Goal: Task Accomplishment & Management: Use online tool/utility

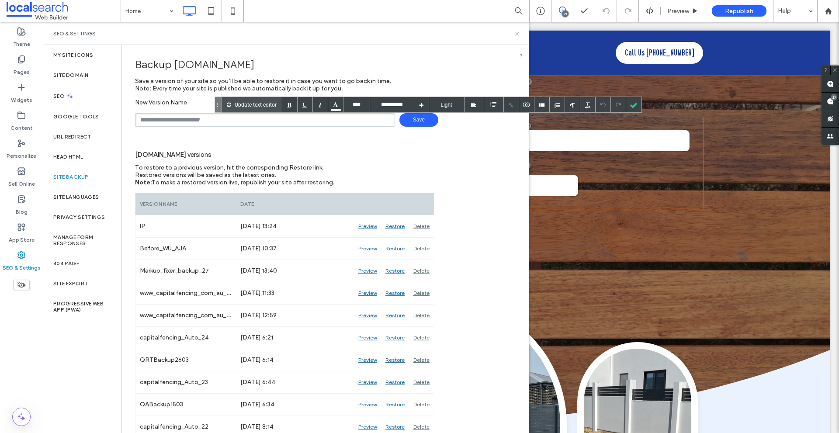
drag, startPoint x: 473, startPoint y: 25, endPoint x: 516, endPoint y: 34, distance: 43.7
click at [516, 34] on icon at bounding box center [517, 34] width 7 height 7
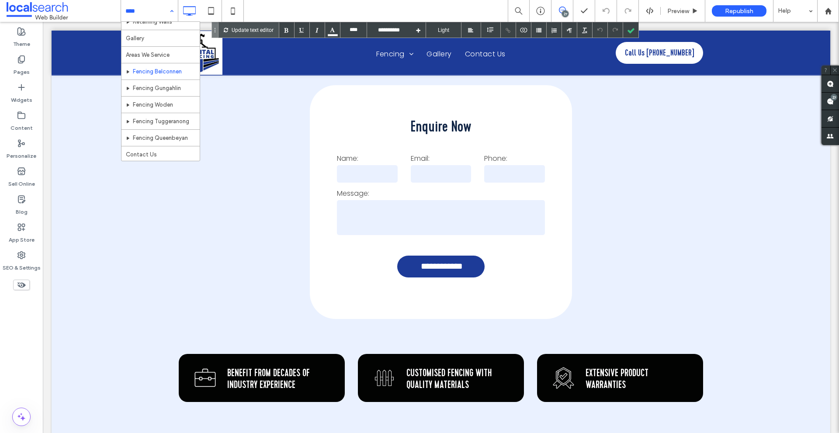
scroll to position [125, 0]
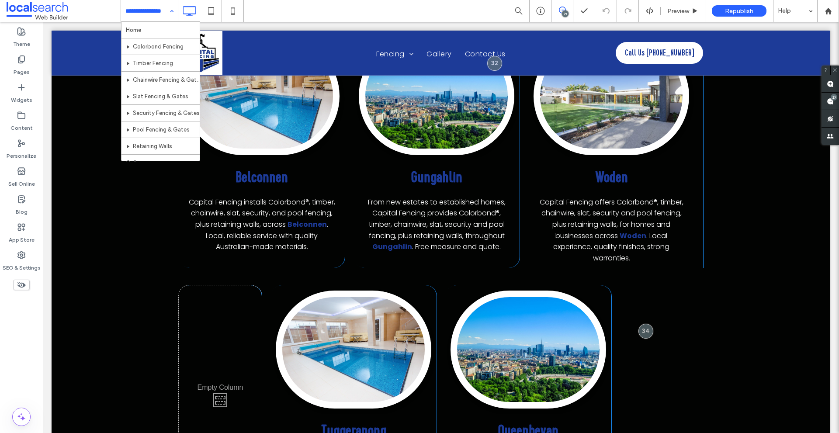
scroll to position [342, 0]
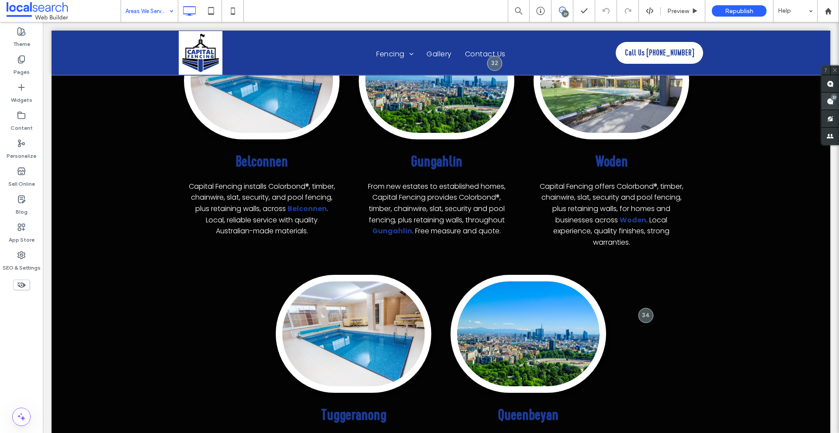
click at [823, 105] on span at bounding box center [829, 101] width 17 height 17
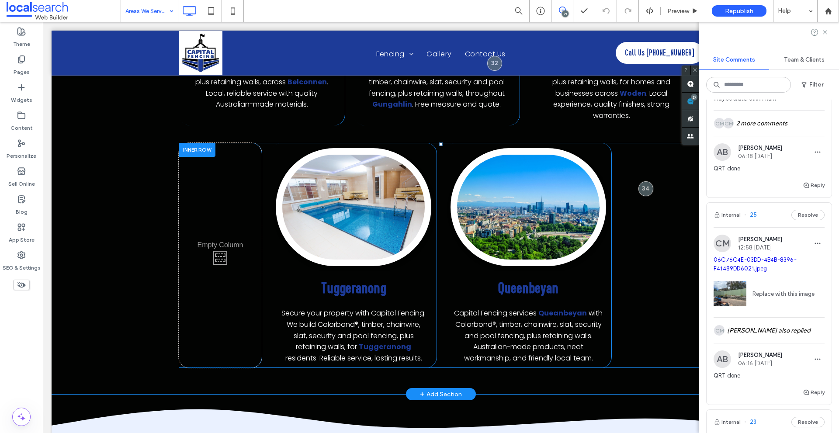
scroll to position [473, 0]
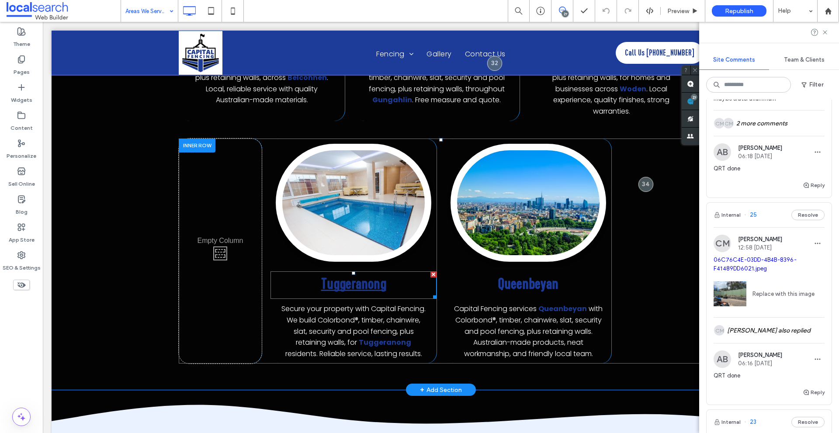
click at [371, 289] on link "Tuggeranong" at bounding box center [353, 284] width 65 height 20
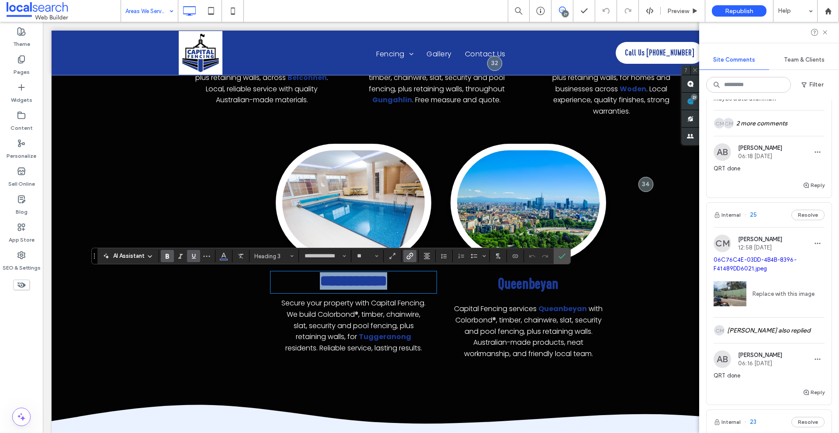
copy link "**********"
click at [536, 279] on link "Queenbeyan" at bounding box center [528, 284] width 60 height 20
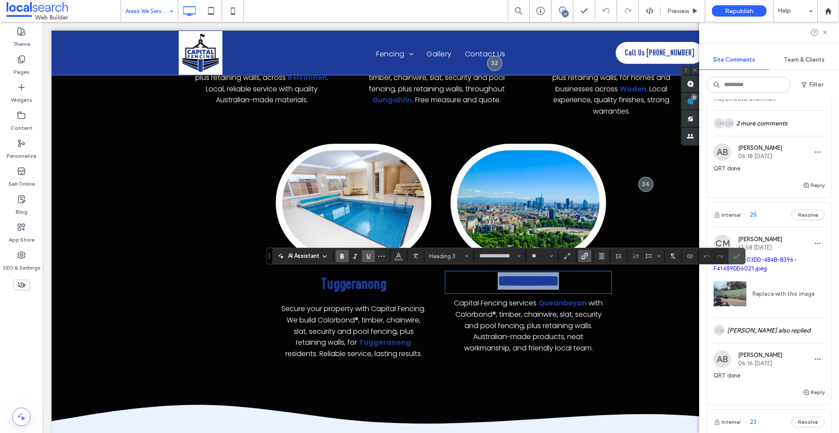
copy link "**********"
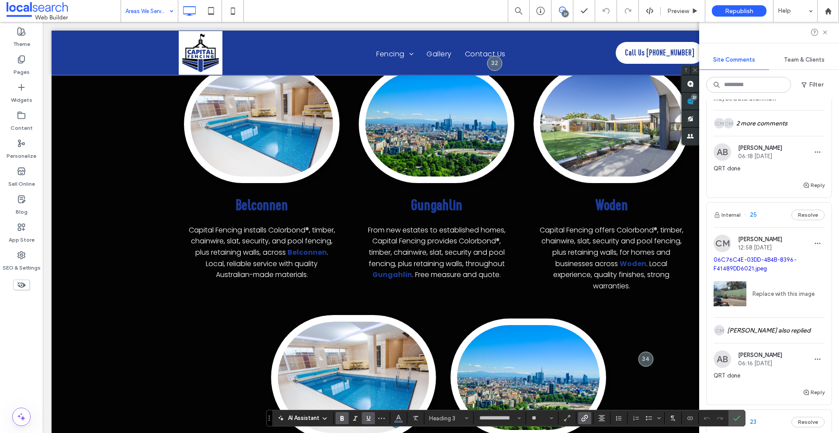
scroll to position [167, 0]
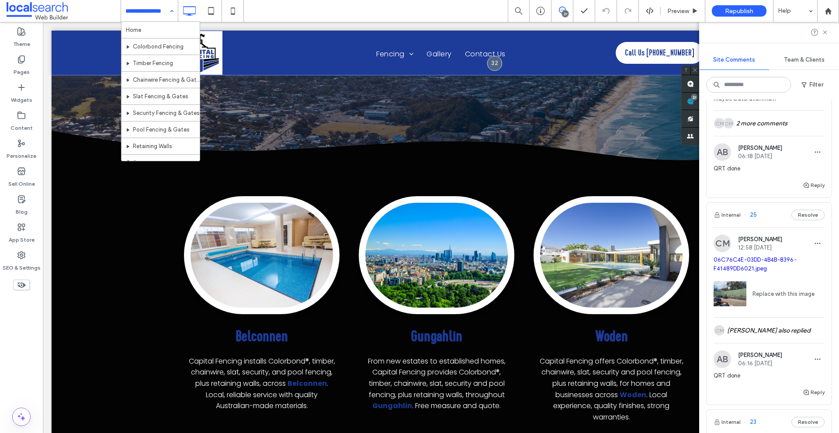
click at [157, 12] on input at bounding box center [147, 11] width 44 height 22
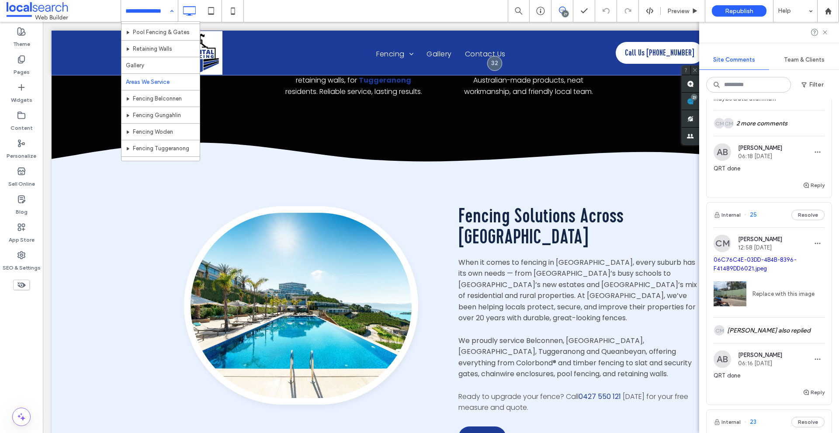
scroll to position [125, 0]
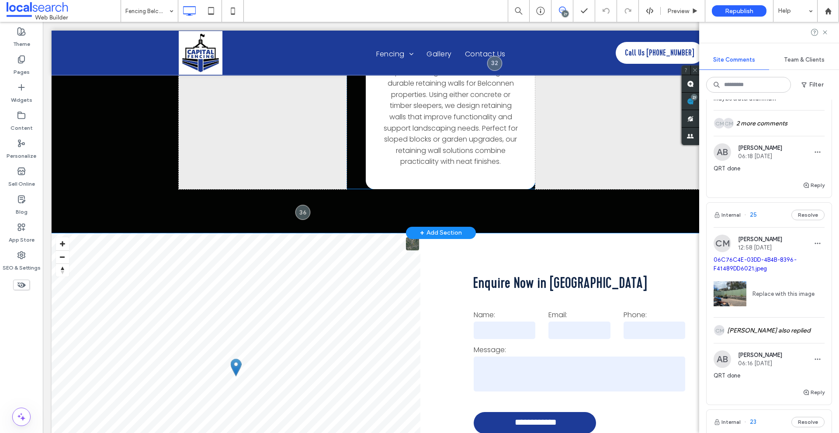
scroll to position [2184, 0]
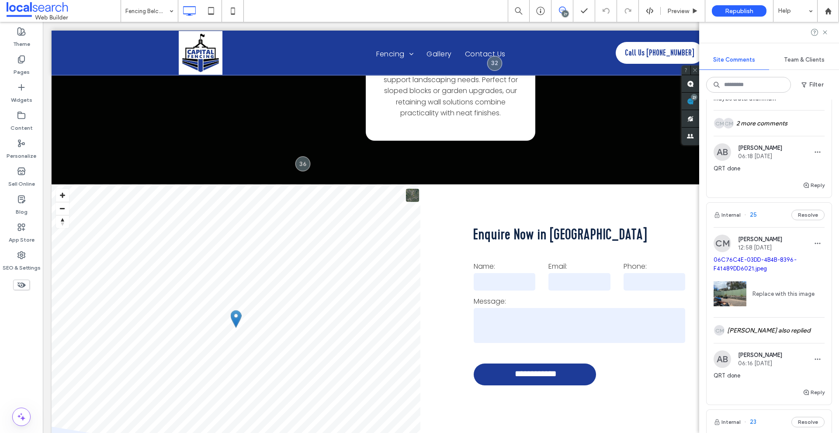
click at [130, 14] on input at bounding box center [147, 11] width 44 height 22
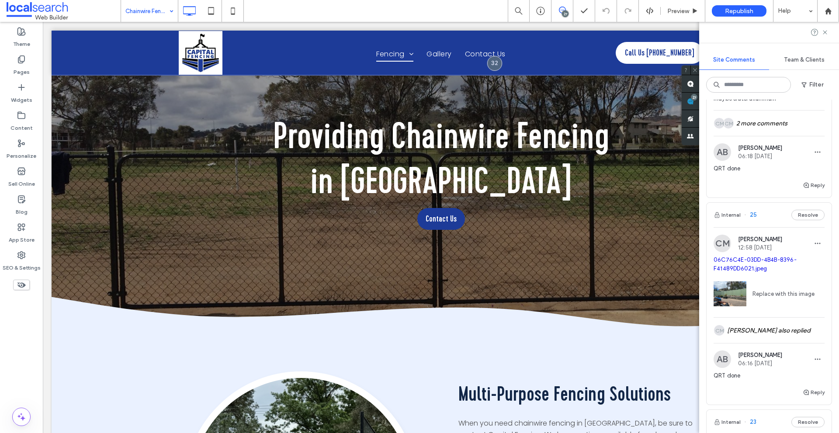
drag, startPoint x: 141, startPoint y: 9, endPoint x: 149, endPoint y: 17, distance: 12.1
click at [141, 9] on input at bounding box center [147, 11] width 44 height 22
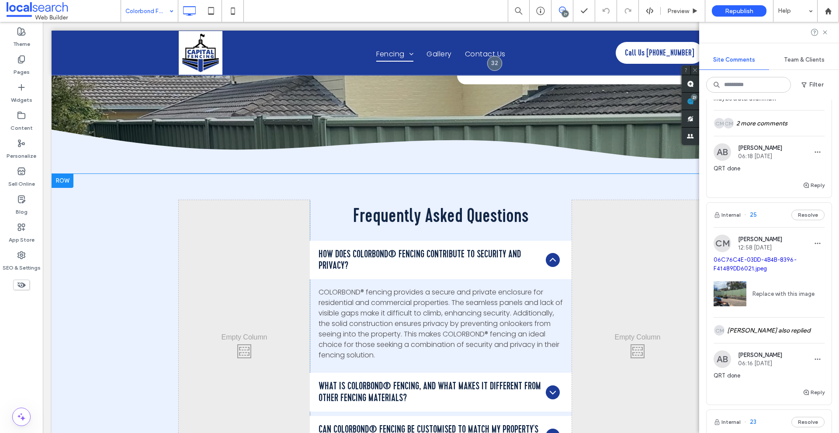
scroll to position [1398, 0]
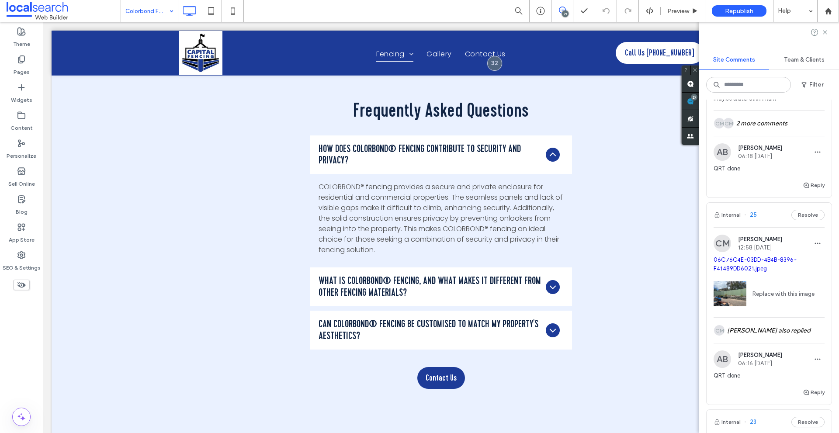
click at [165, 16] on input at bounding box center [147, 11] width 44 height 22
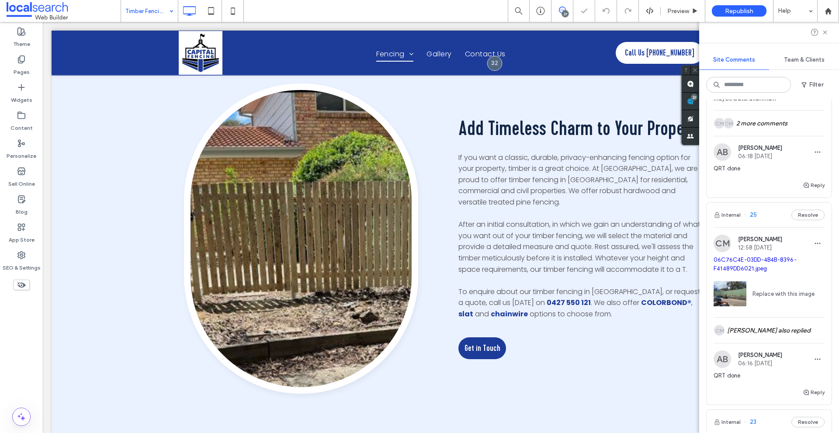
scroll to position [393, 0]
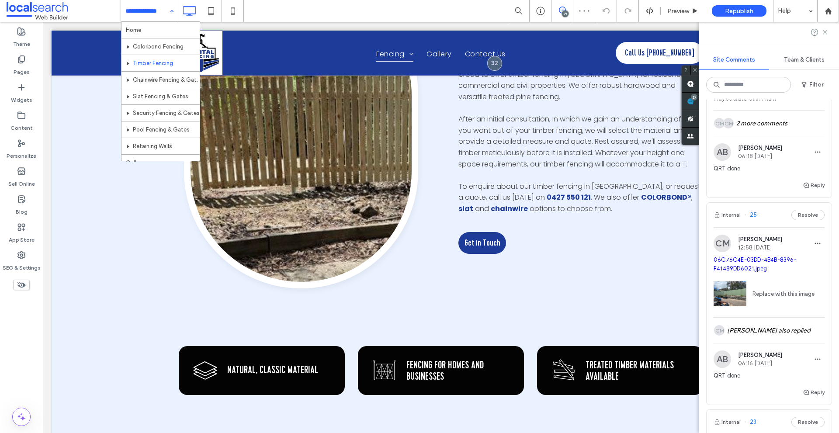
drag, startPoint x: 159, startPoint y: 16, endPoint x: 118, endPoint y: 3, distance: 42.4
click at [159, 16] on input at bounding box center [147, 11] width 44 height 22
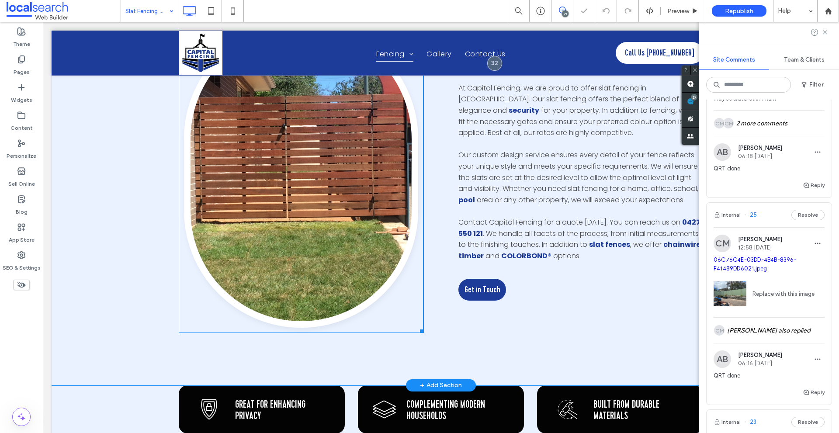
scroll to position [481, 0]
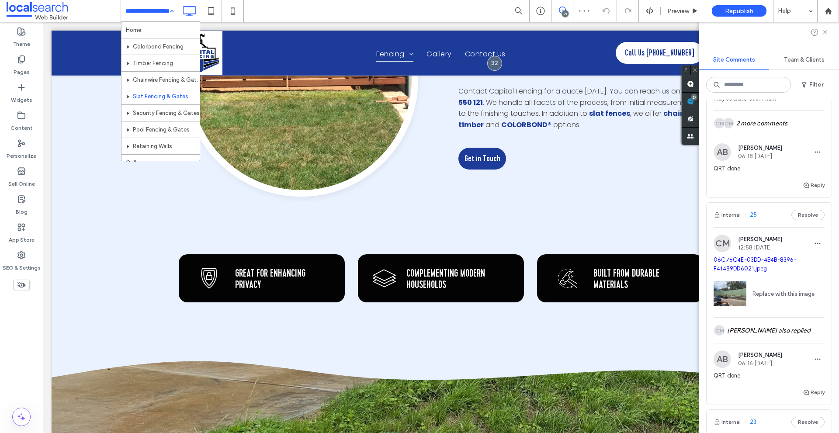
click at [156, 18] on input at bounding box center [147, 11] width 44 height 22
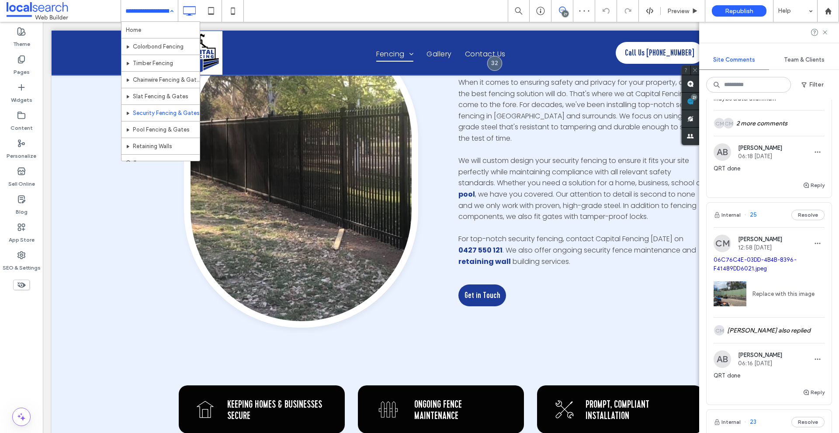
click at [136, 11] on input at bounding box center [147, 11] width 44 height 22
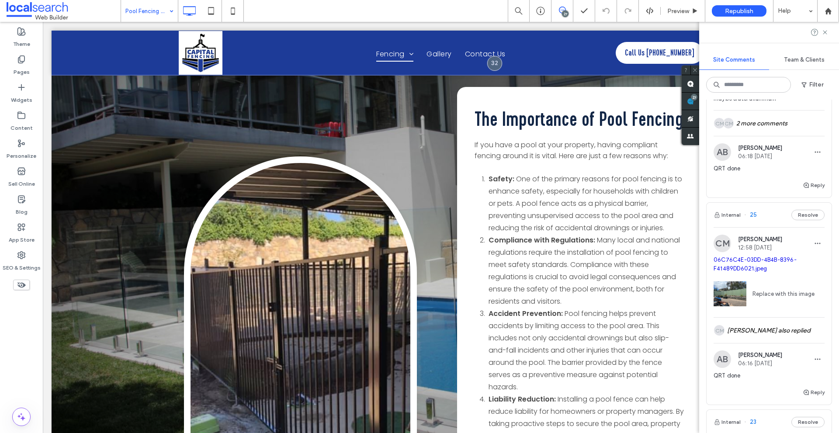
scroll to position [917, 0]
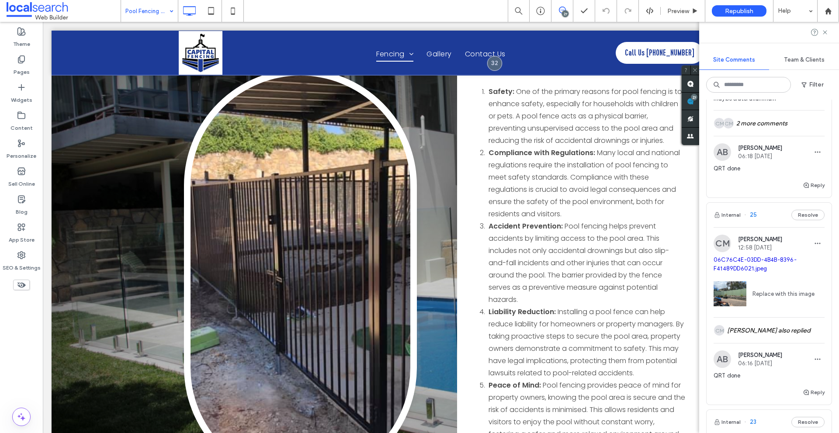
click at [142, 12] on input at bounding box center [147, 11] width 44 height 22
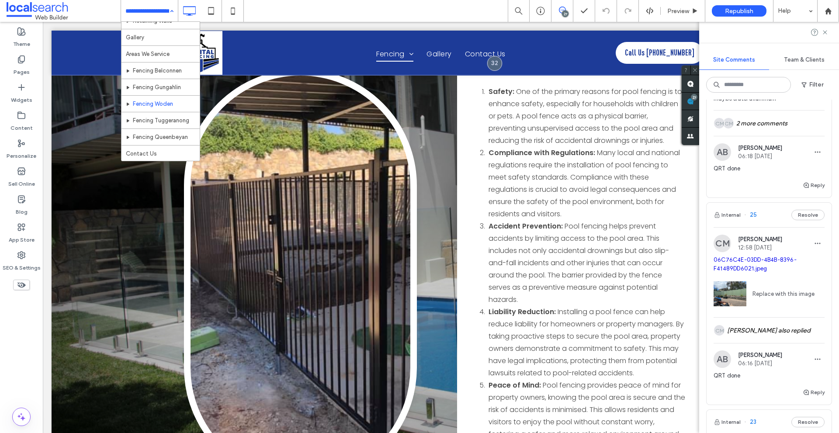
scroll to position [38, 0]
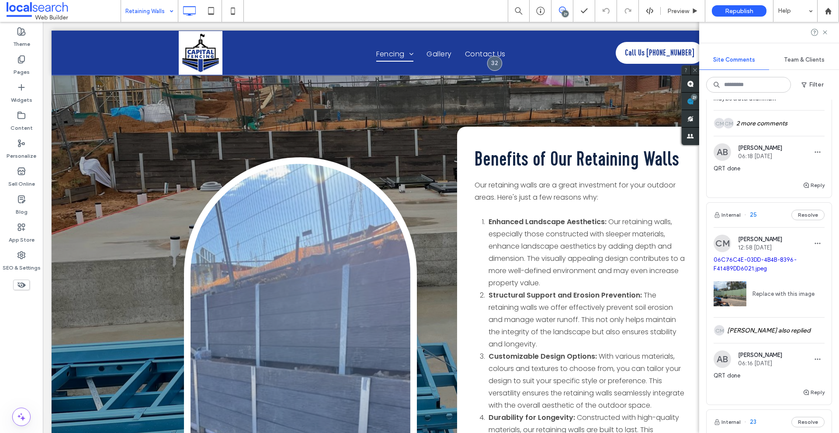
scroll to position [917, 0]
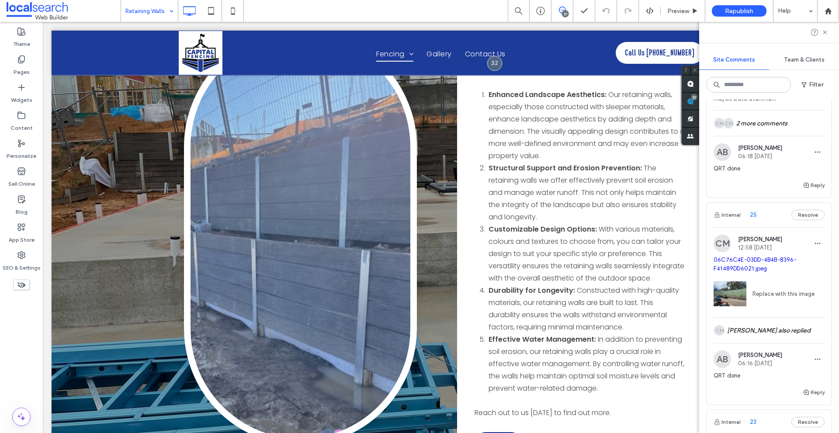
click at [170, 15] on div "Retaining Walls" at bounding box center [149, 11] width 57 height 22
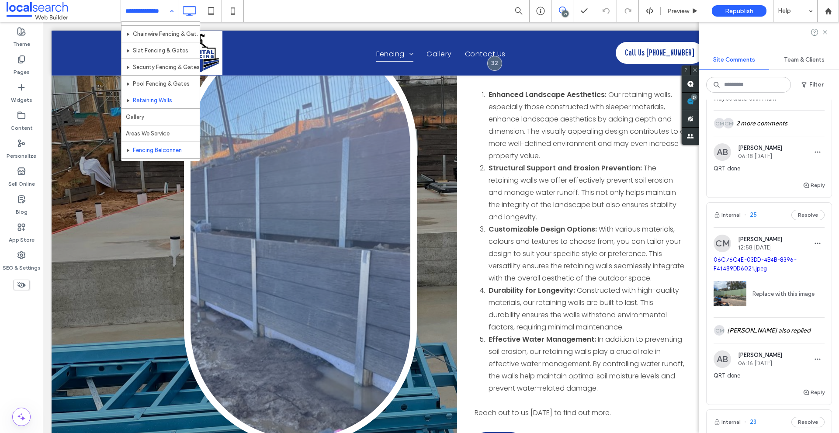
scroll to position [125, 0]
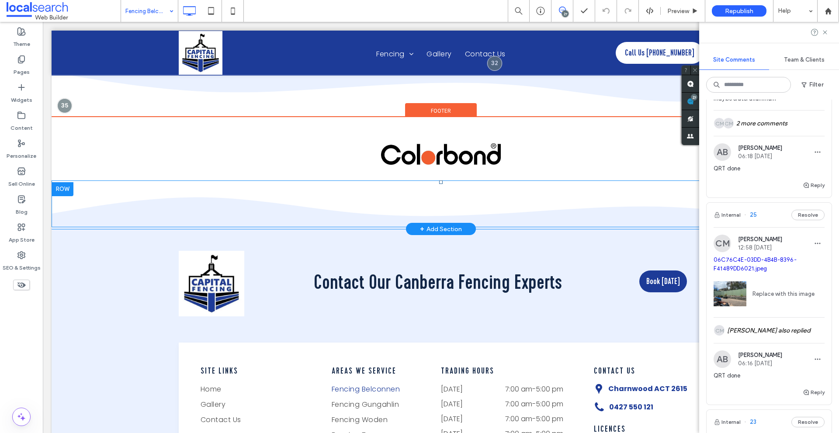
scroll to position [2927, 0]
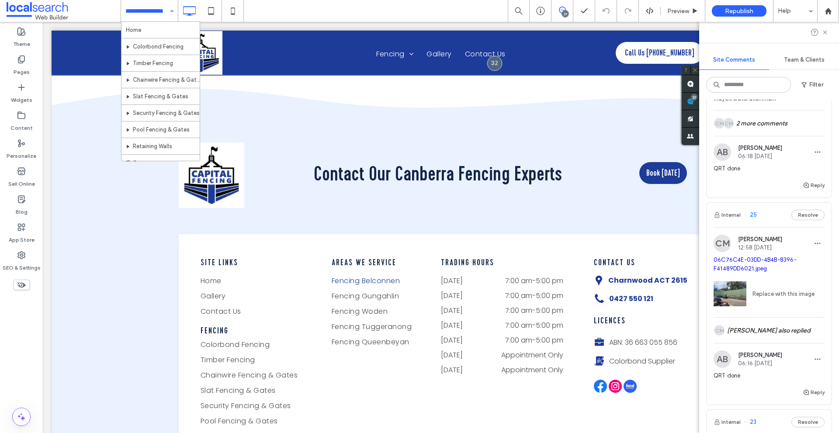
click at [132, 5] on input at bounding box center [147, 11] width 44 height 22
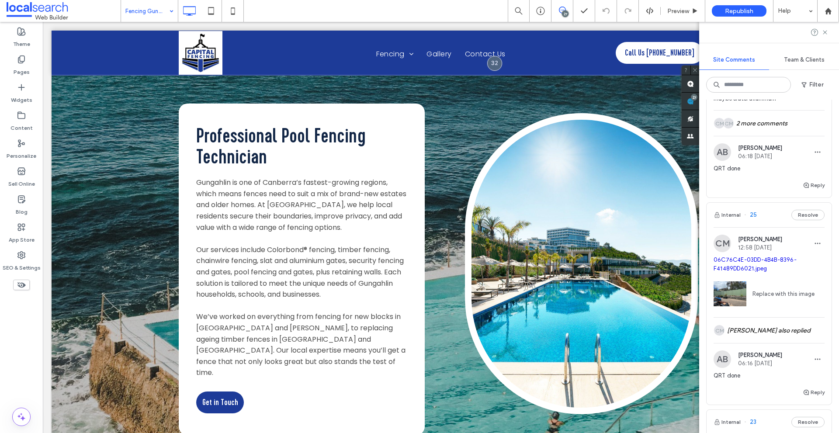
scroll to position [1442, 0]
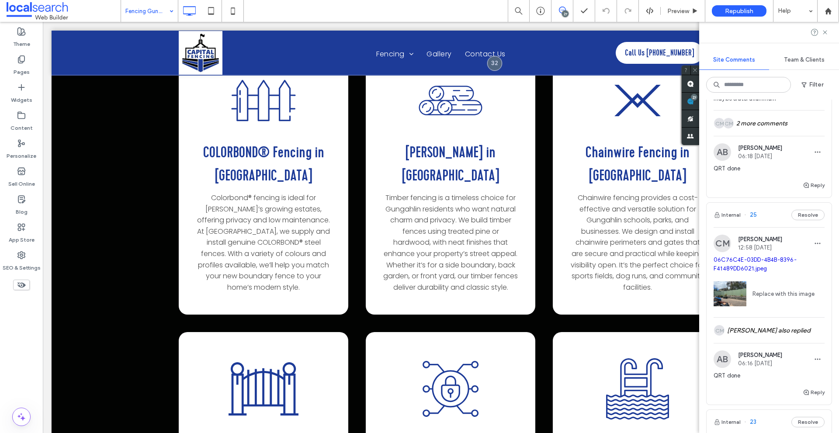
click at [158, 18] on input at bounding box center [147, 11] width 44 height 22
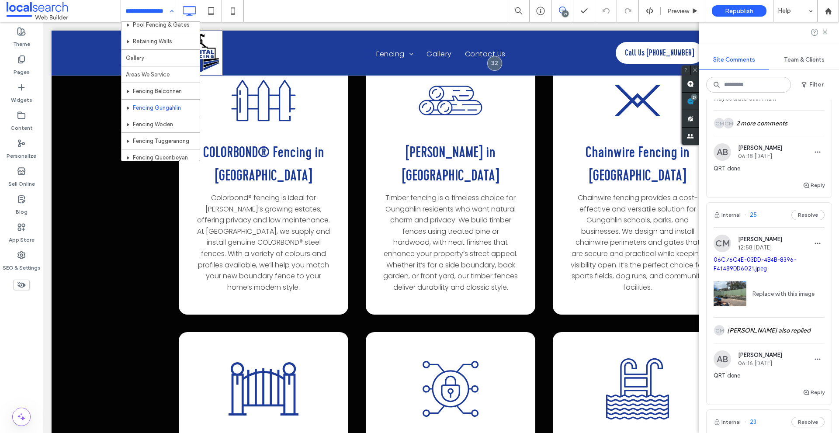
scroll to position [125, 0]
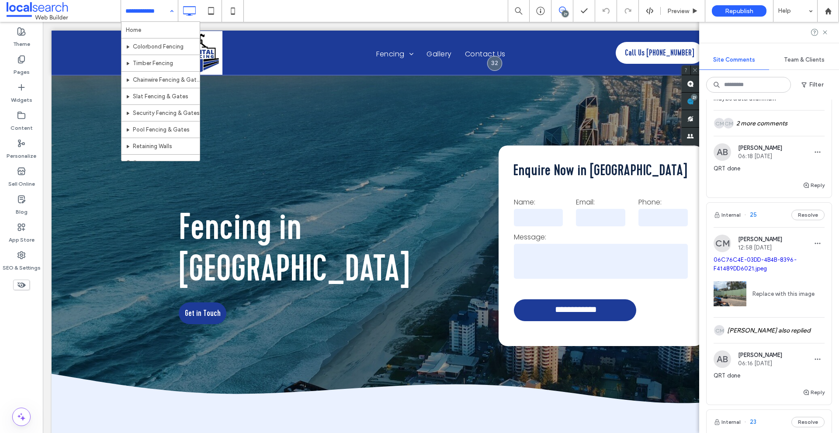
scroll to position [830, 0]
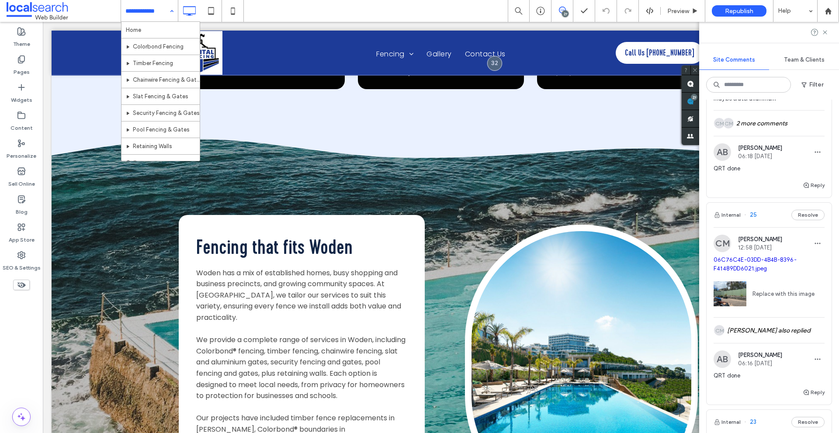
click at [162, 13] on input at bounding box center [147, 11] width 44 height 22
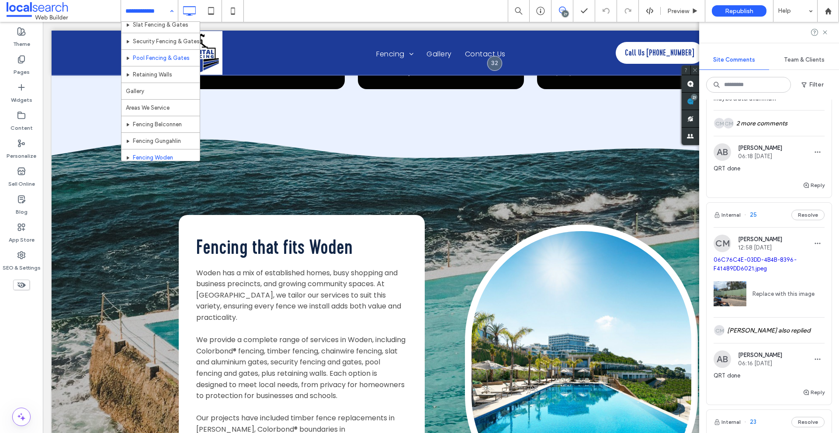
scroll to position [125, 0]
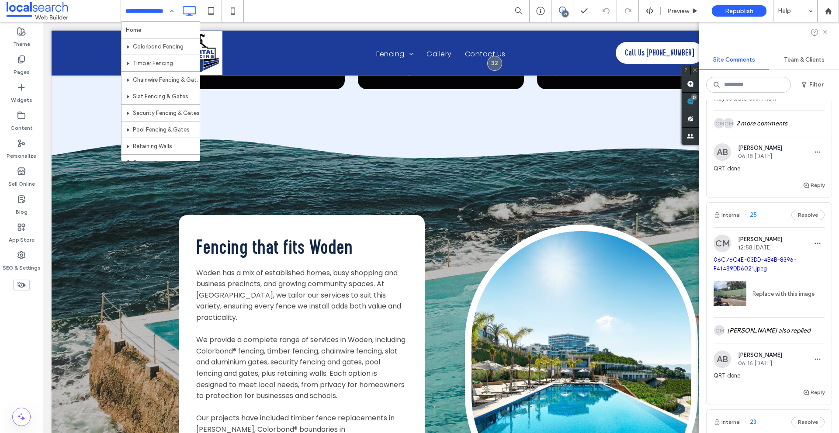
click at [161, 15] on input at bounding box center [147, 11] width 44 height 22
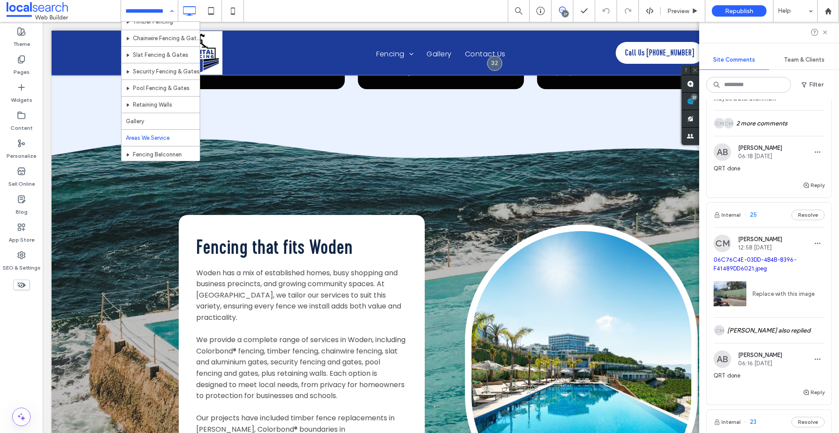
scroll to position [87, 0]
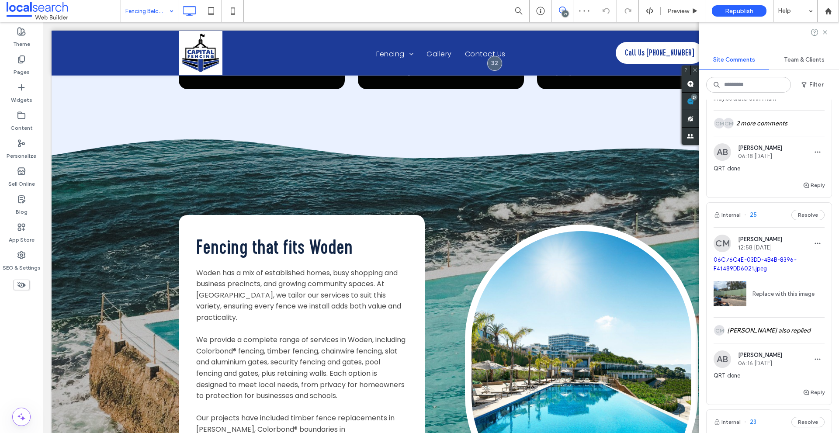
click at [141, 15] on input at bounding box center [147, 11] width 44 height 22
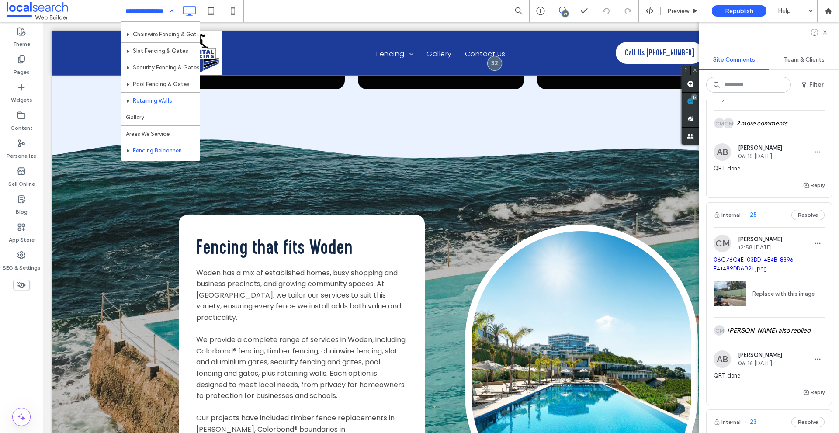
scroll to position [87, 0]
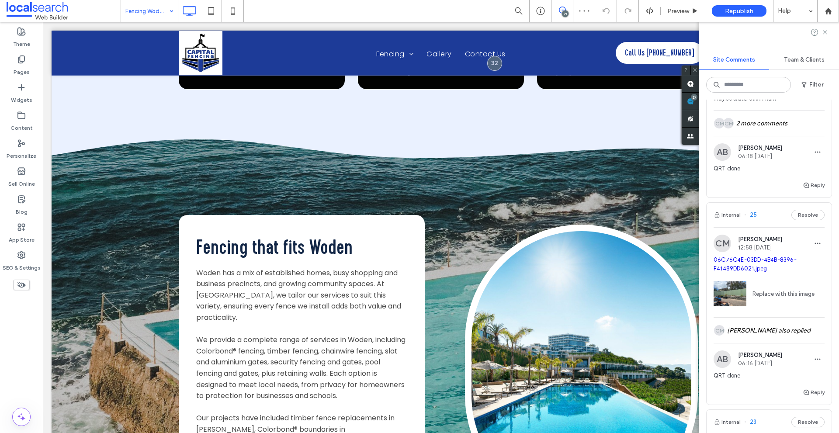
click at [156, 12] on input at bounding box center [147, 11] width 44 height 22
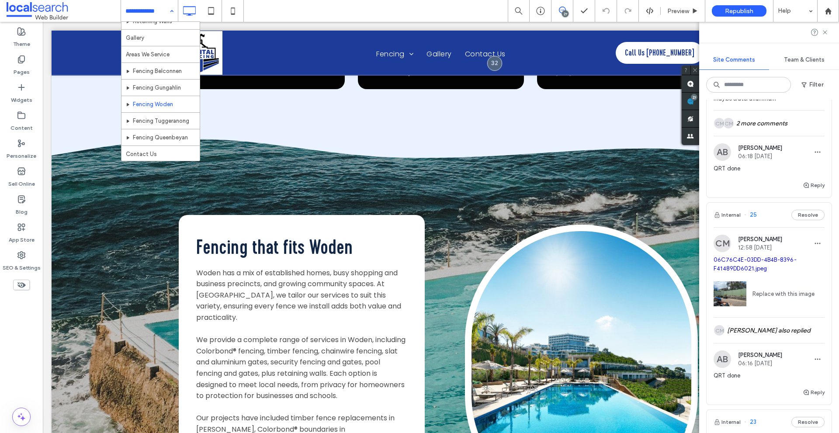
scroll to position [125, 0]
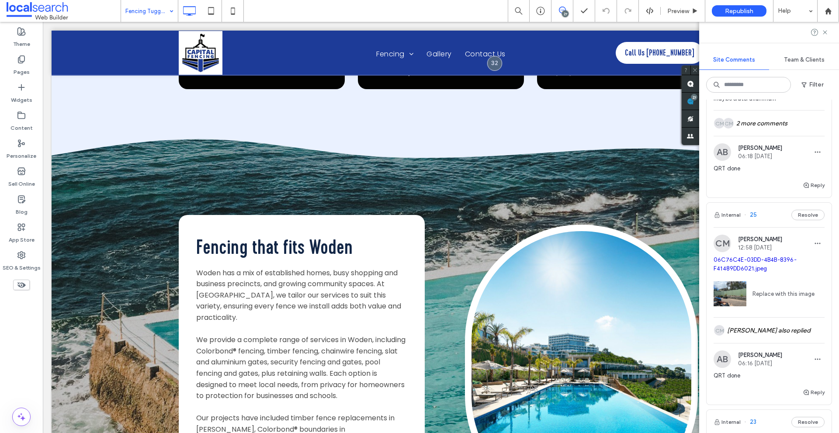
click at [134, 17] on input at bounding box center [147, 11] width 44 height 22
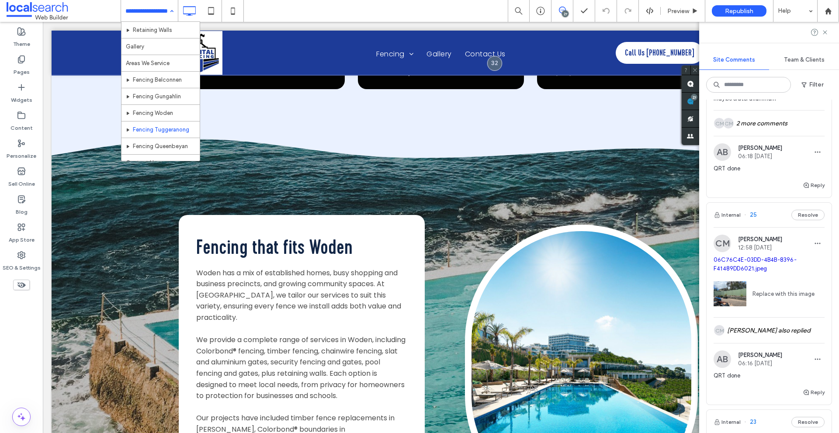
scroll to position [125, 0]
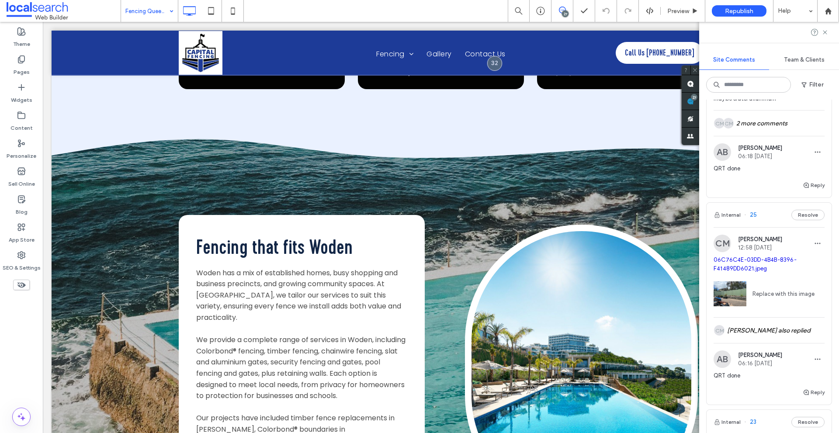
click at [166, 18] on div "Fencing Queenbeyan" at bounding box center [149, 11] width 57 height 22
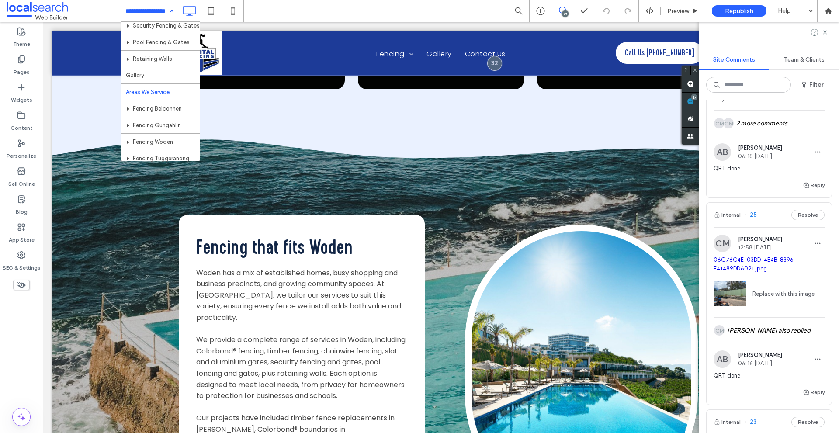
scroll to position [125, 0]
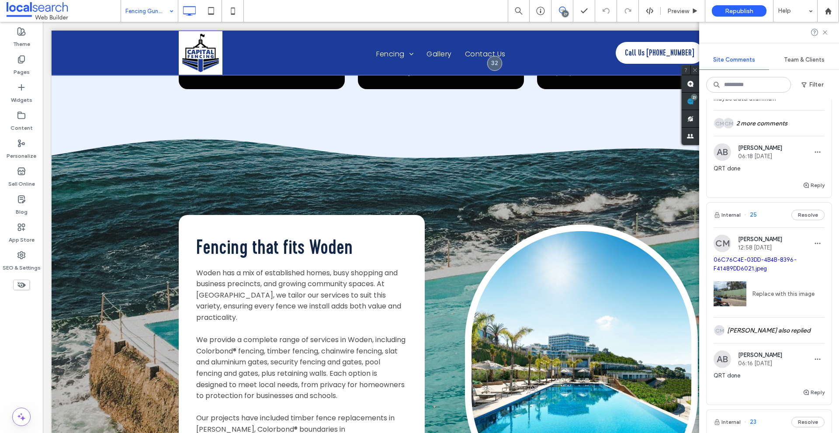
click at [144, 7] on input at bounding box center [147, 11] width 44 height 22
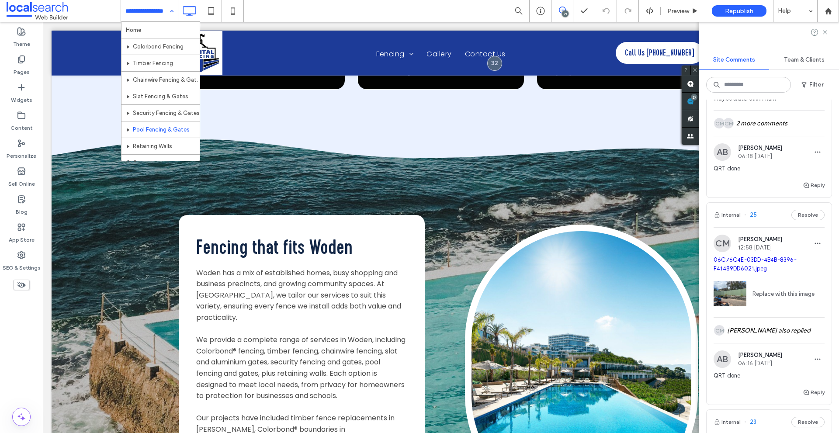
scroll to position [44, 0]
click at [164, 10] on input at bounding box center [147, 11] width 44 height 22
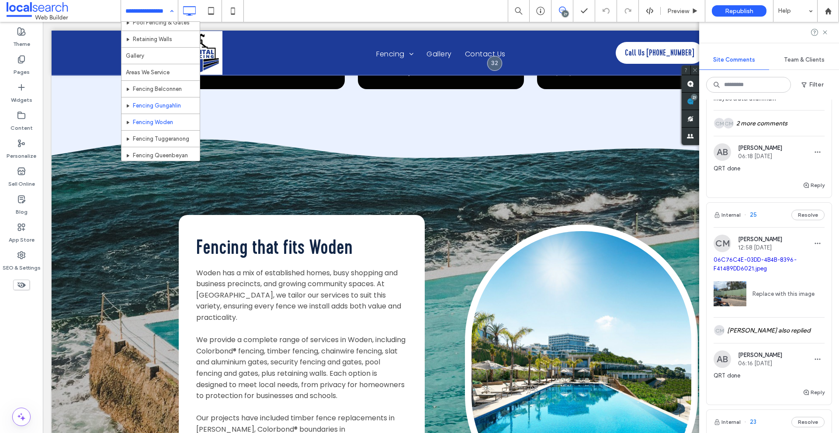
scroll to position [125, 0]
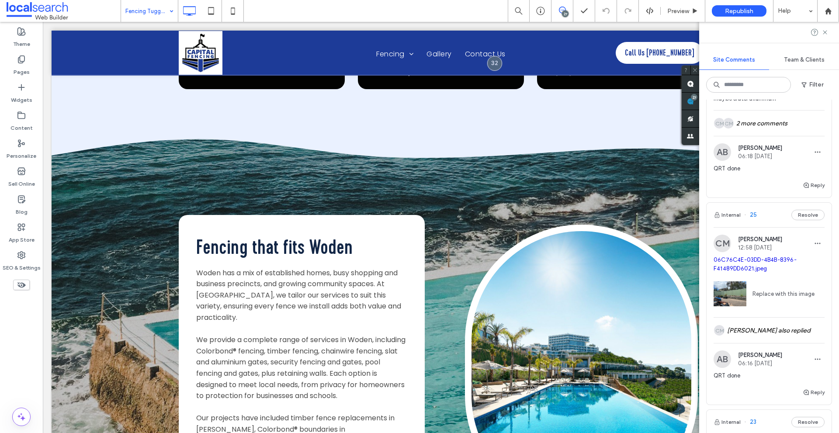
click at [141, 15] on input at bounding box center [147, 11] width 44 height 22
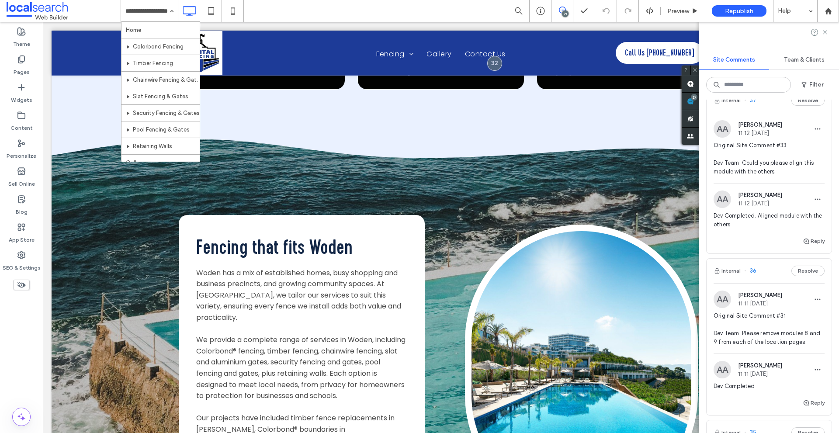
scroll to position [12, 0]
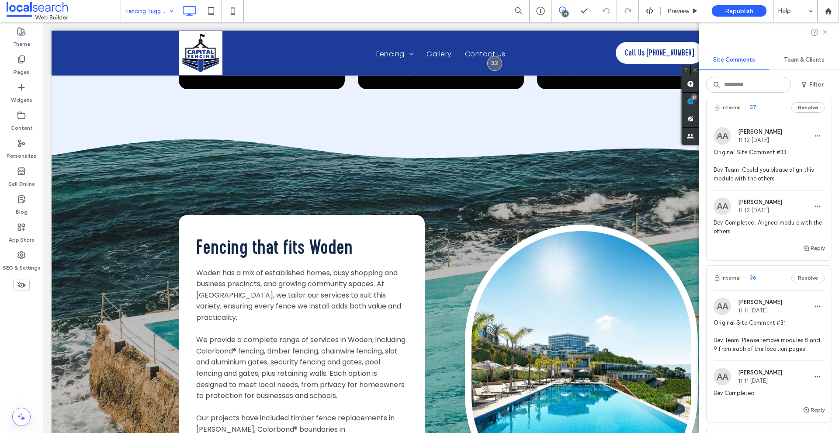
click at [166, 10] on div "Fencing Tuggeranong" at bounding box center [149, 11] width 57 height 22
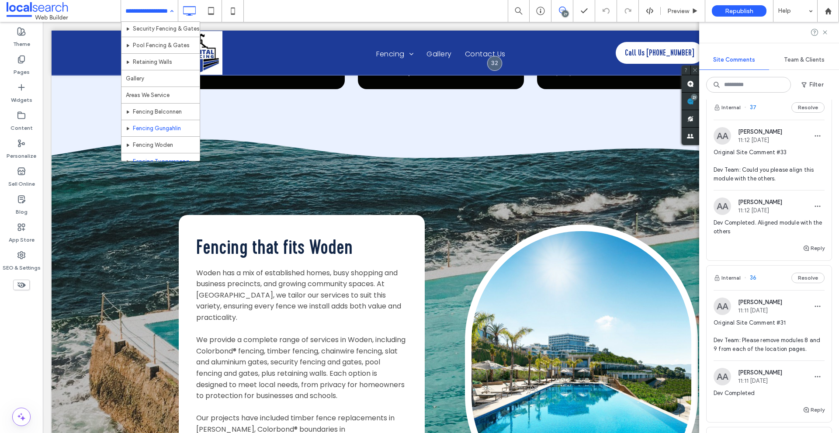
scroll to position [87, 0]
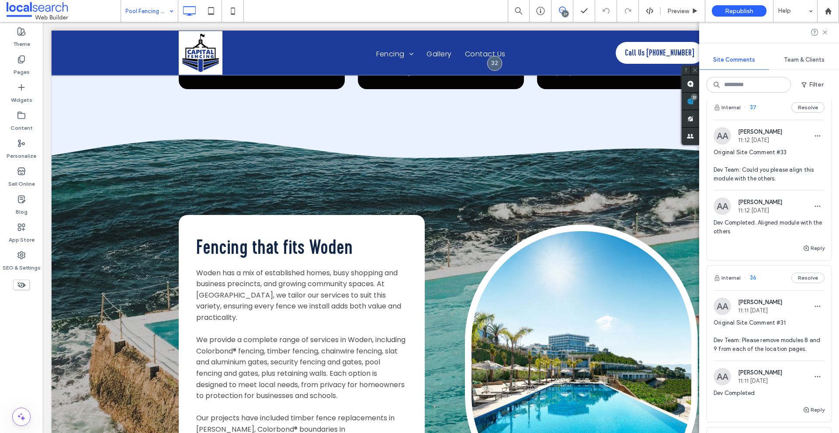
click at [143, 16] on input at bounding box center [147, 11] width 44 height 22
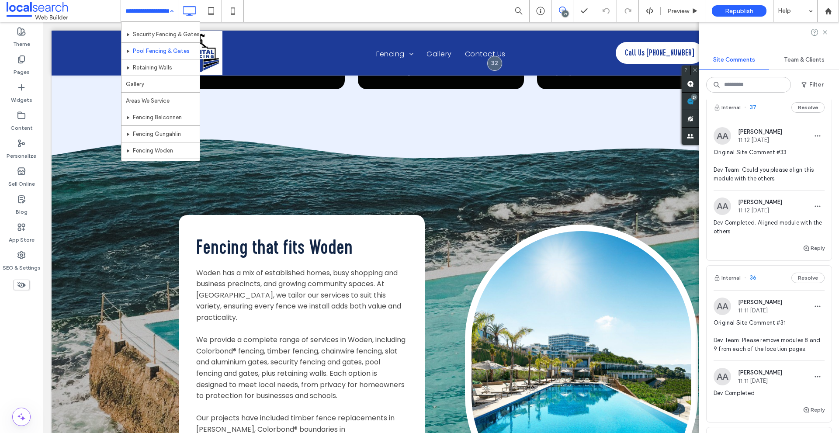
scroll to position [87, 0]
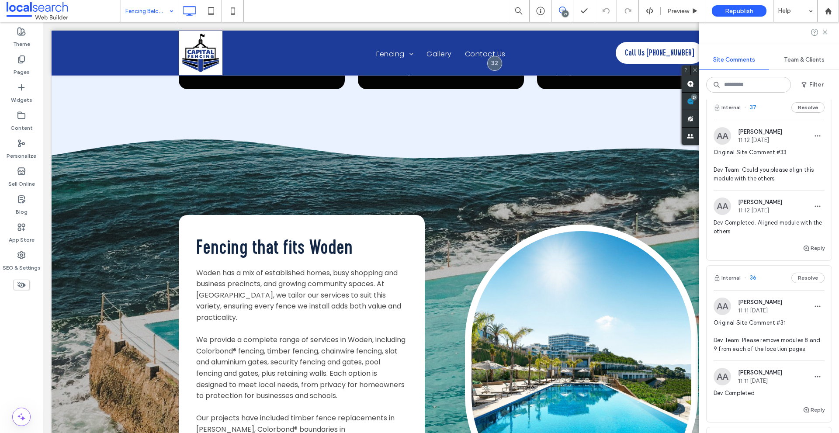
click at [150, 15] on input at bounding box center [147, 11] width 44 height 22
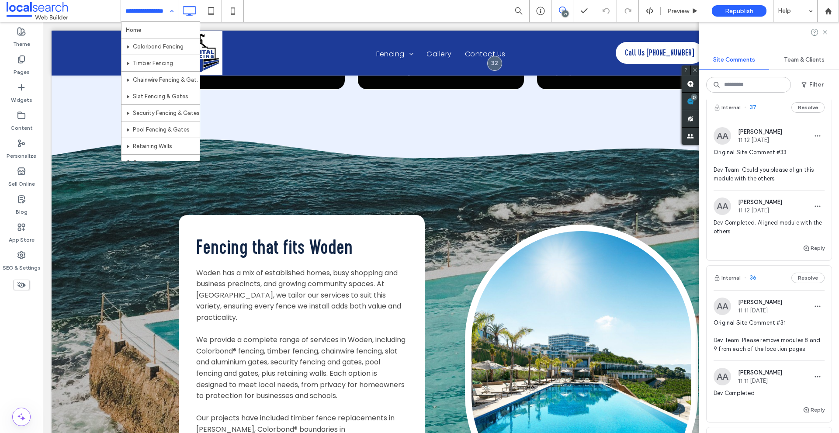
scroll to position [125, 0]
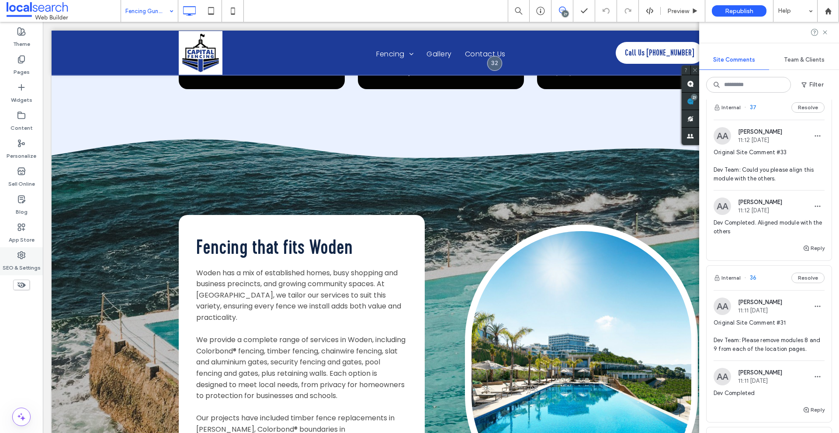
click at [22, 261] on label "SEO & Settings" at bounding box center [22, 265] width 38 height 12
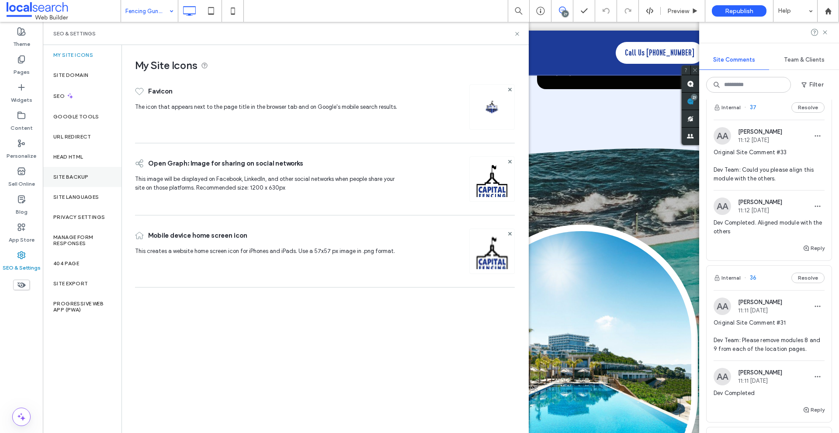
click at [87, 173] on div "Site Backup" at bounding box center [82, 177] width 79 height 20
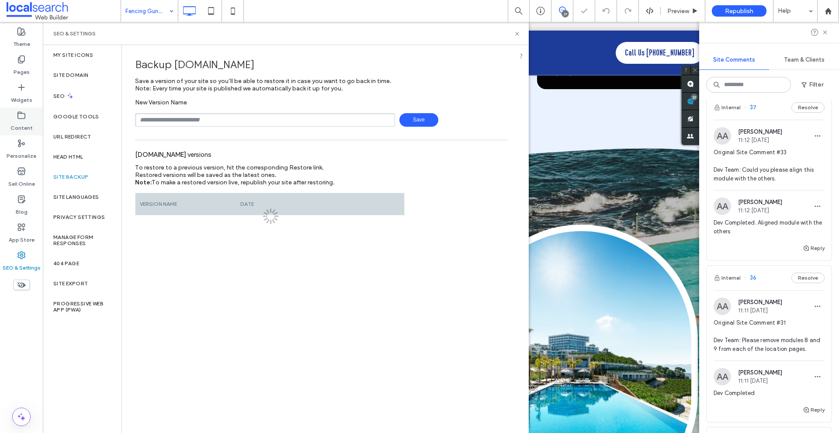
click at [22, 123] on label "Content" at bounding box center [21, 126] width 22 height 12
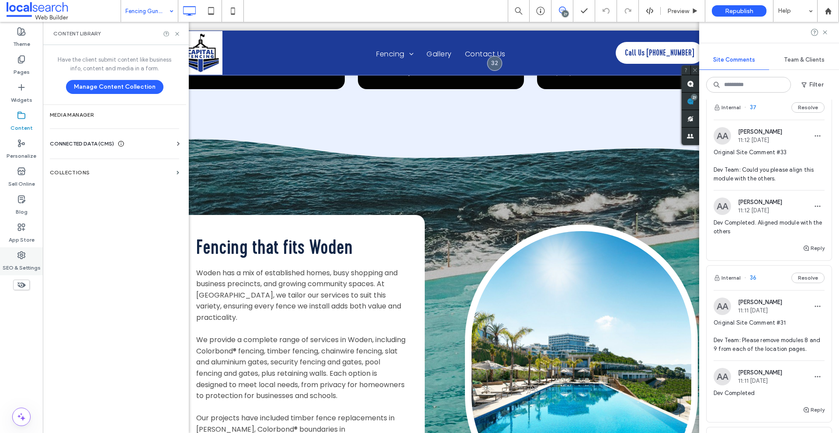
drag, startPoint x: 28, startPoint y: 245, endPoint x: 28, endPoint y: 250, distance: 4.8
click at [28, 245] on div "App Store" at bounding box center [21, 233] width 43 height 28
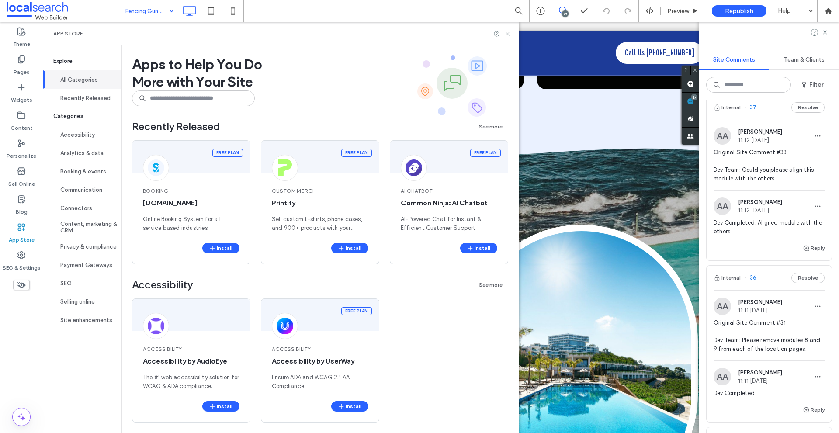
click at [511, 35] on icon at bounding box center [507, 34] width 7 height 7
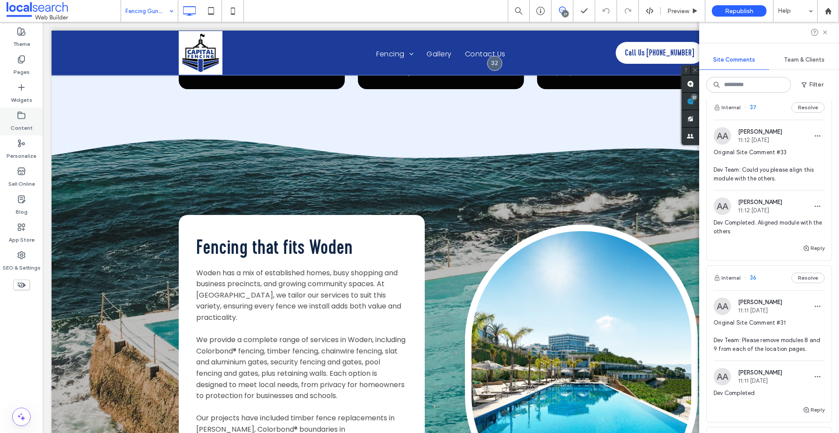
click at [29, 123] on label "Content" at bounding box center [21, 126] width 22 height 12
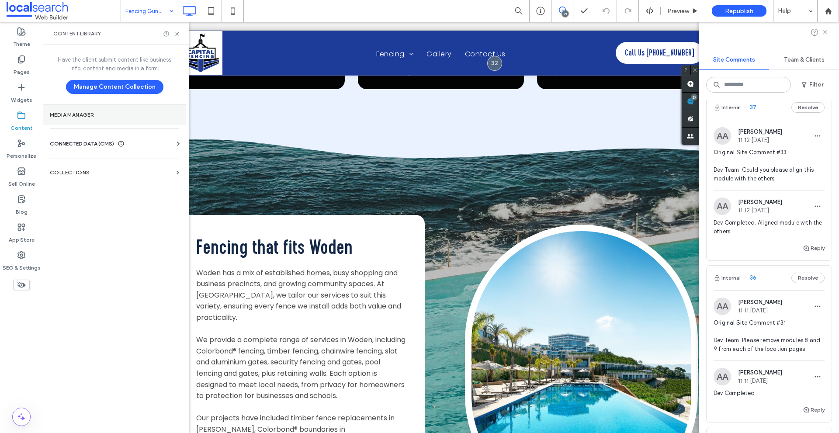
click at [92, 121] on section "Media Manager" at bounding box center [114, 115] width 143 height 20
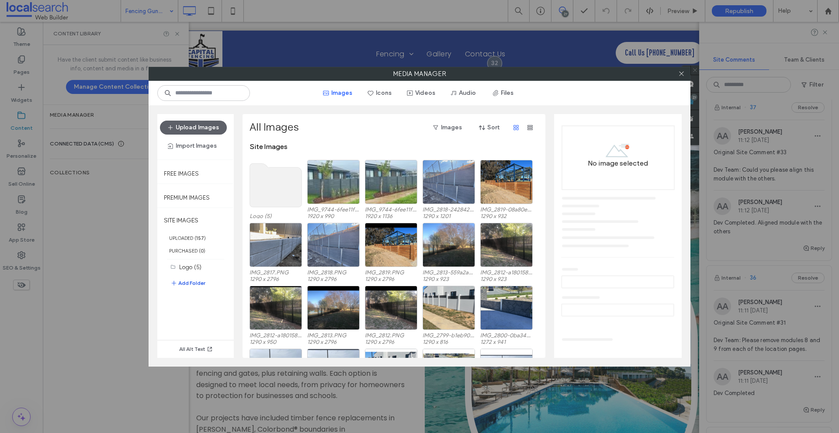
click at [191, 287] on button "Add Folder" at bounding box center [187, 283] width 35 height 10
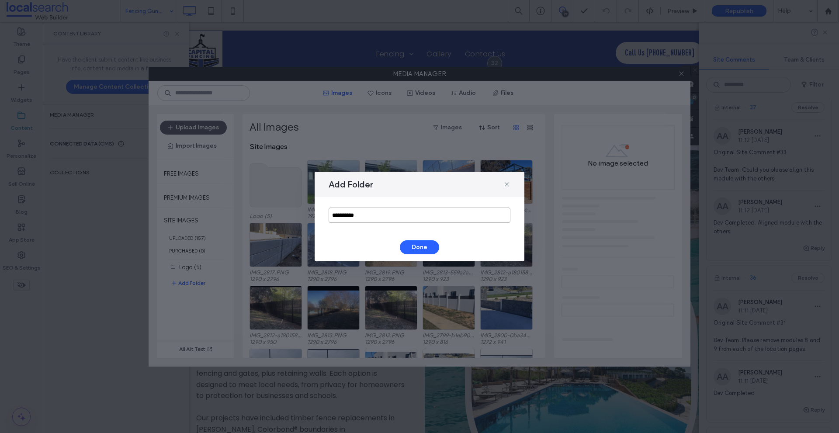
click at [378, 217] on input "**********" at bounding box center [420, 215] width 182 height 15
click at [449, 210] on input "**********" at bounding box center [420, 215] width 182 height 15
type input "*********"
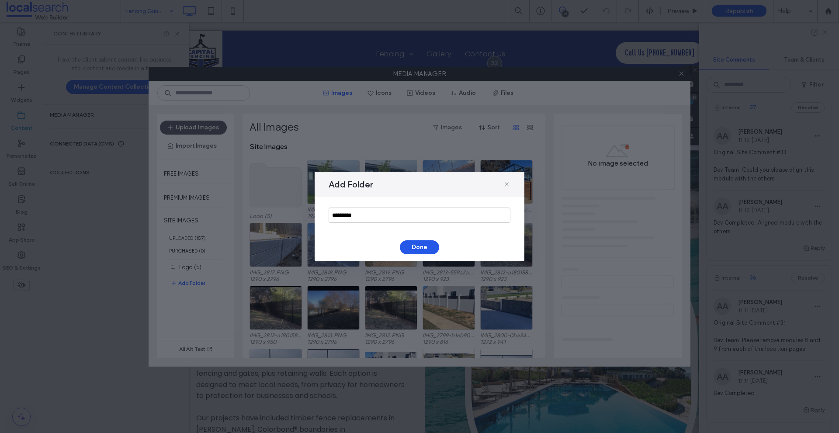
click at [416, 244] on button "Done" at bounding box center [419, 247] width 39 height 14
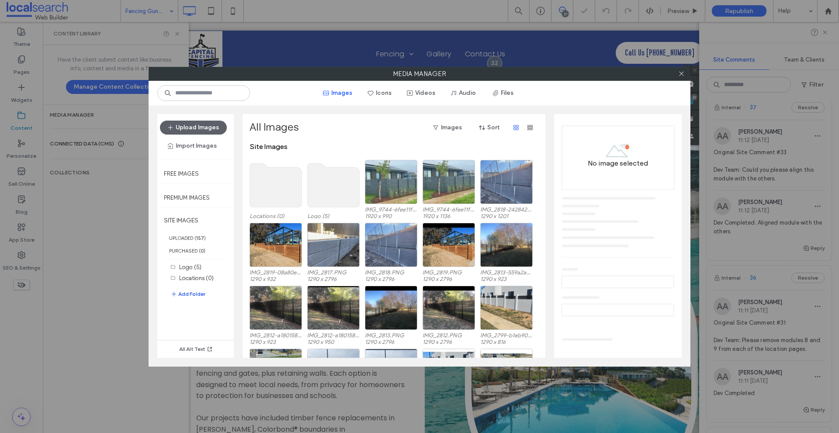
click at [183, 294] on button "Add Folder" at bounding box center [187, 294] width 35 height 10
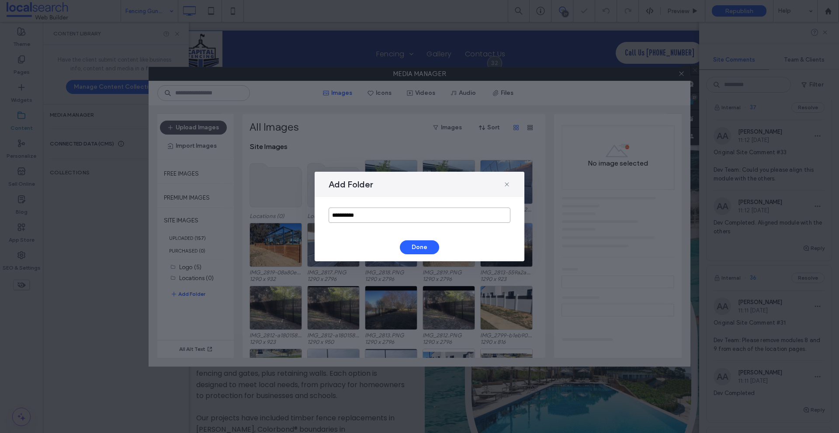
click at [388, 217] on input "**********" at bounding box center [420, 215] width 182 height 15
type input "******"
click at [411, 244] on button "Done" at bounding box center [419, 247] width 39 height 14
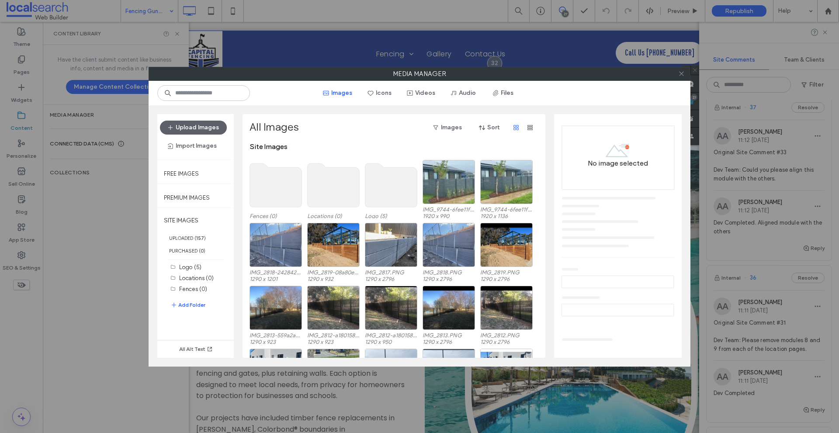
click at [682, 69] on span at bounding box center [681, 73] width 7 height 13
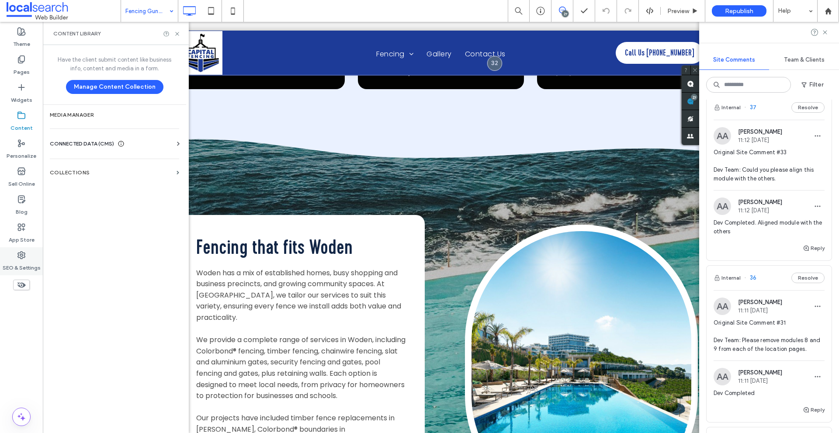
click at [36, 253] on div "SEO & Settings" at bounding box center [21, 261] width 43 height 28
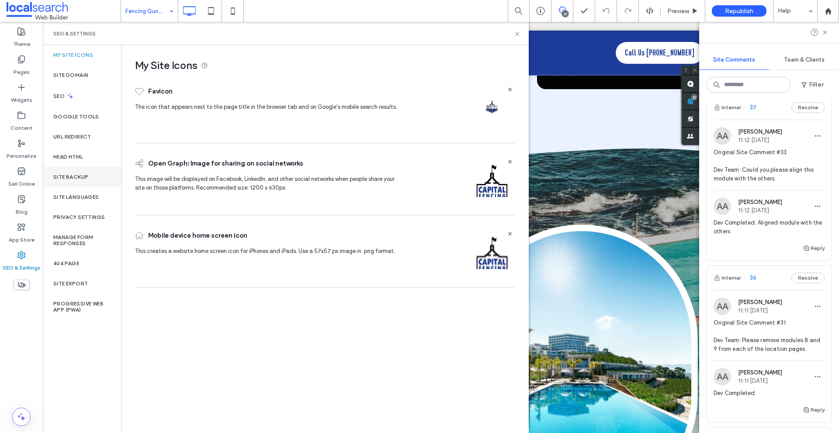
click at [80, 173] on div "Site Backup" at bounding box center [82, 177] width 79 height 20
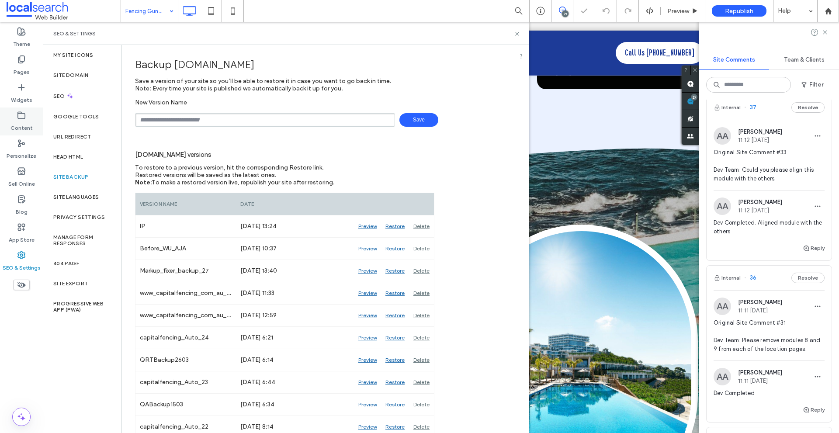
click at [16, 120] on label "Content" at bounding box center [21, 126] width 22 height 12
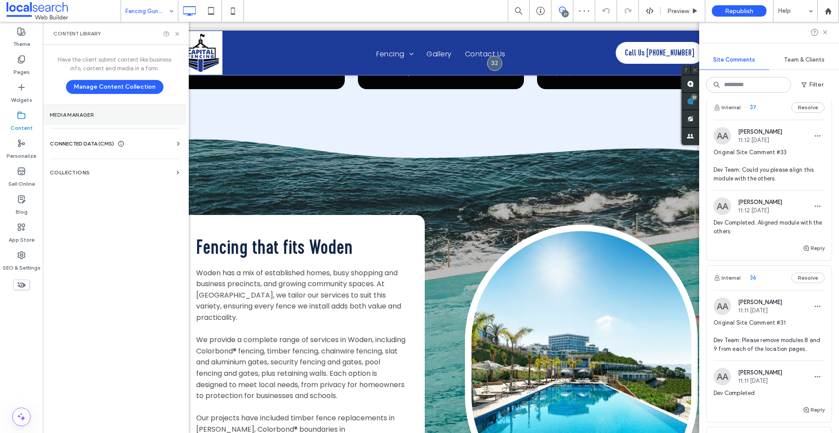
click at [98, 121] on section "Media Manager" at bounding box center [114, 115] width 143 height 20
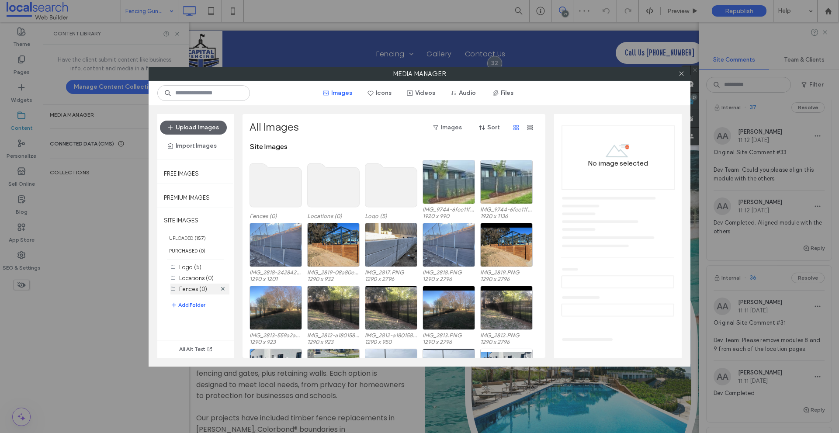
click at [198, 290] on label "Fences (0)" at bounding box center [193, 289] width 28 height 7
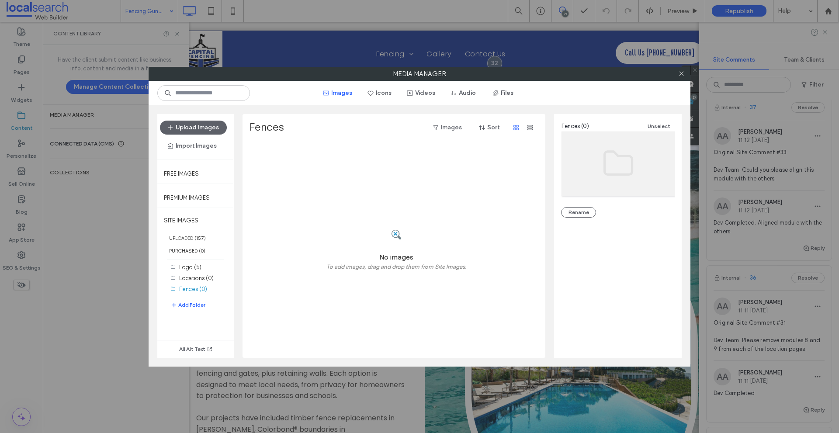
drag, startPoint x: 195, startPoint y: 273, endPoint x: 119, endPoint y: 268, distance: 76.6
click at [195, 273] on div "Locations (0)" at bounding box center [197, 277] width 37 height 9
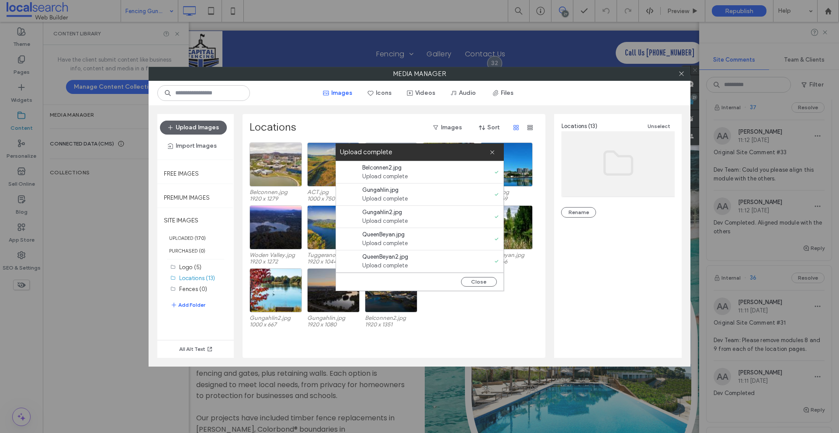
scroll to position [178, 0]
drag, startPoint x: 484, startPoint y: 283, endPoint x: 443, endPoint y: 287, distance: 41.3
click at [484, 283] on button "Close" at bounding box center [479, 282] width 36 height 10
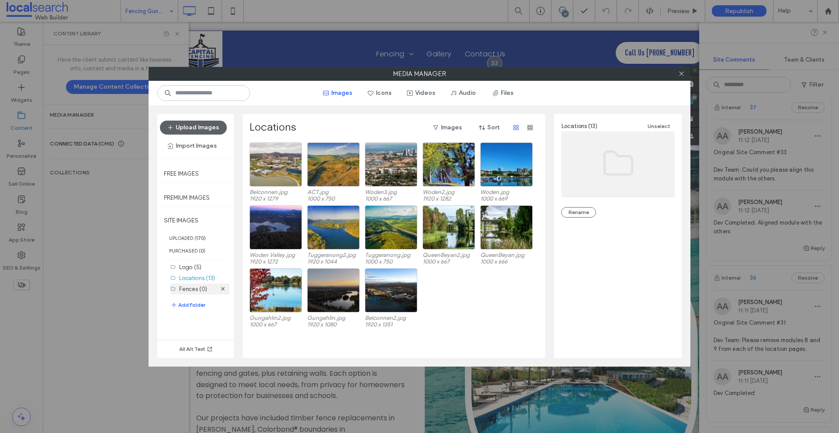
click at [185, 287] on label "Fences (0)" at bounding box center [193, 289] width 28 height 7
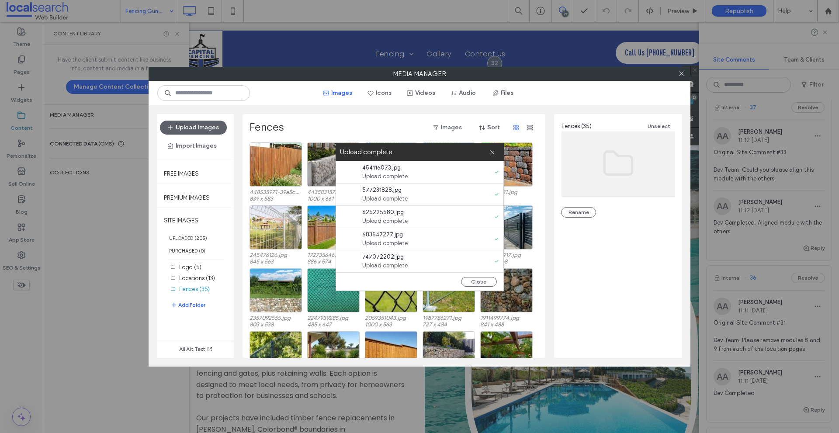
click at [677, 73] on div at bounding box center [681, 73] width 13 height 13
click at [681, 74] on use at bounding box center [681, 74] width 4 height 4
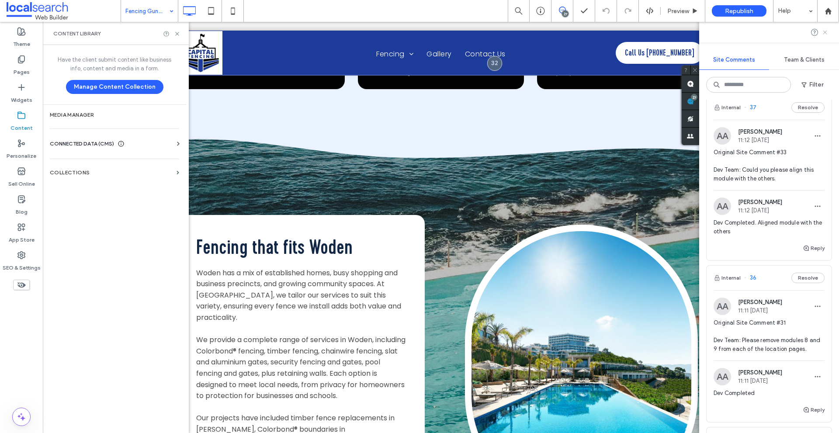
click at [824, 32] on use at bounding box center [825, 32] width 4 height 4
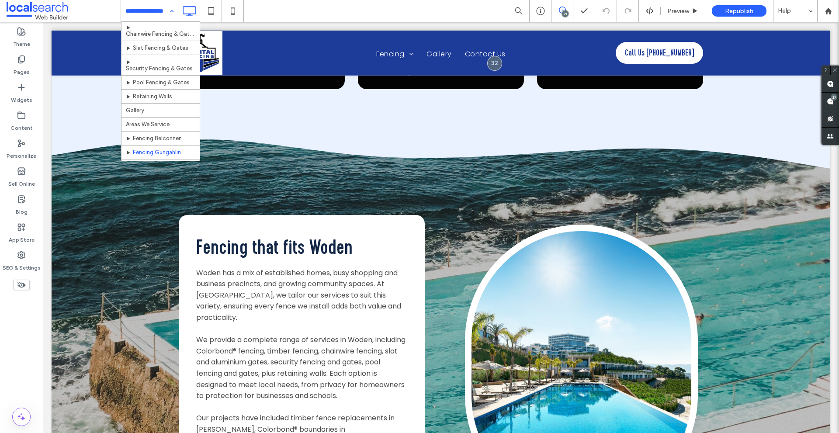
scroll to position [103, 0]
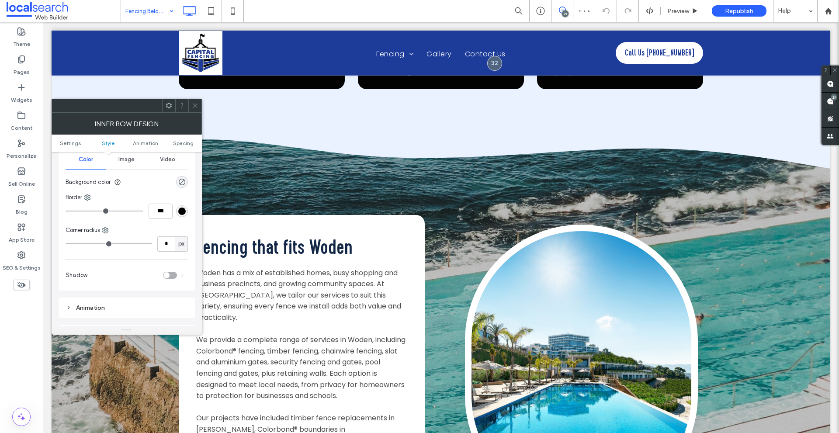
scroll to position [87, 0]
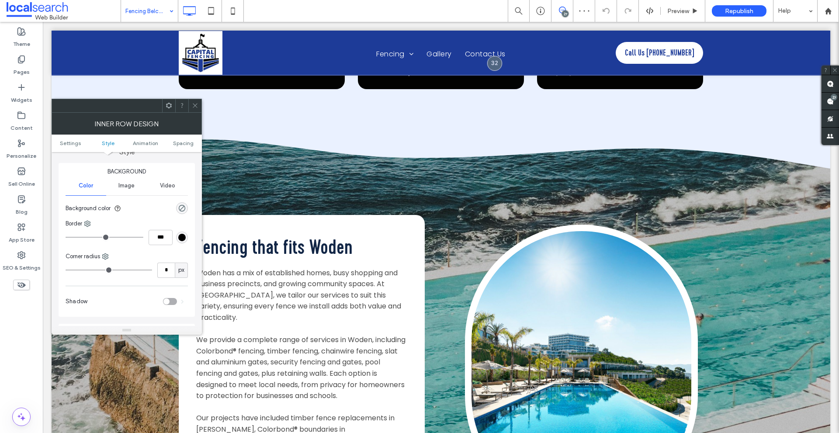
click at [122, 188] on span "Image" at bounding box center [126, 185] width 16 height 7
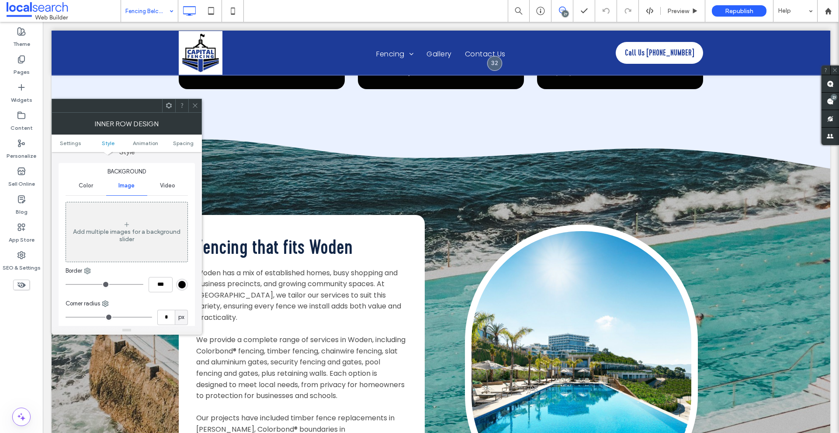
click at [194, 104] on icon at bounding box center [195, 105] width 7 height 7
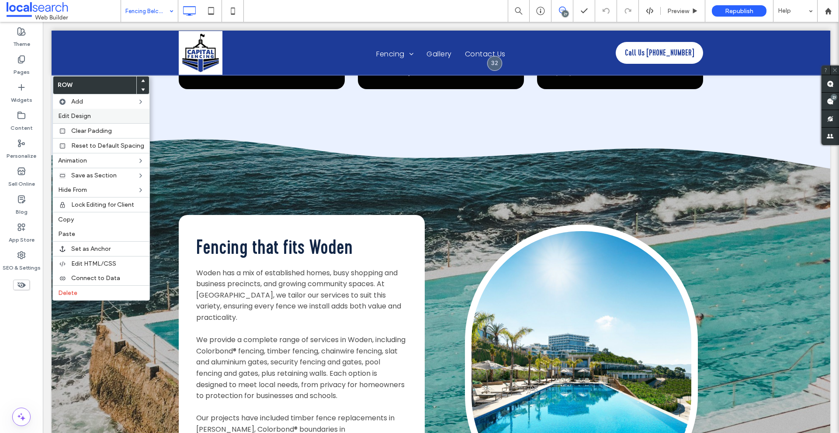
click at [81, 117] on span "Edit Design" at bounding box center [74, 115] width 33 height 7
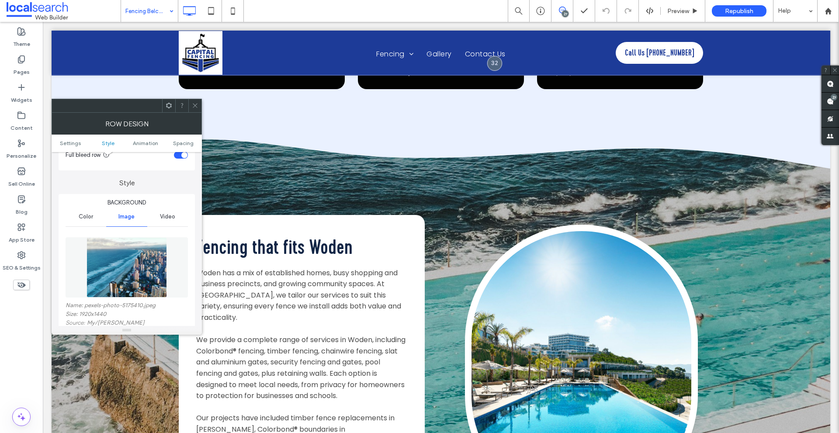
scroll to position [131, 0]
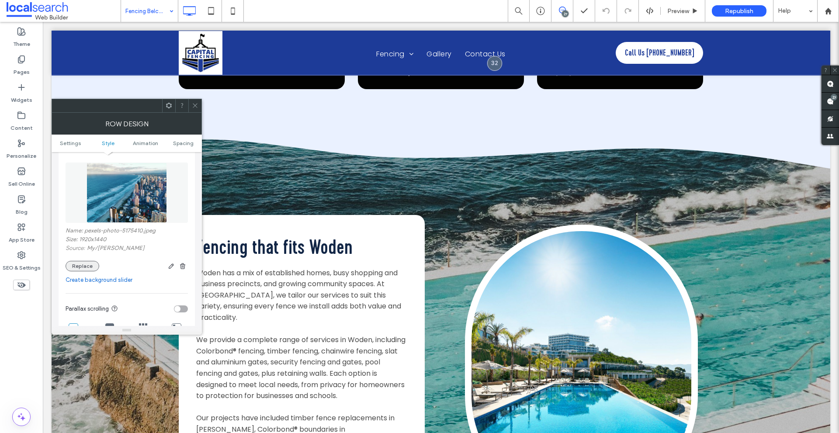
click at [88, 264] on button "Replace" at bounding box center [83, 266] width 34 height 10
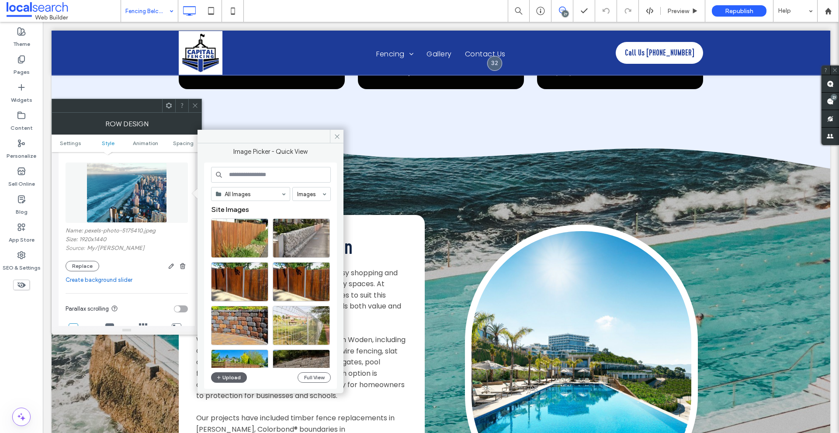
click at [235, 177] on input at bounding box center [271, 175] width 120 height 16
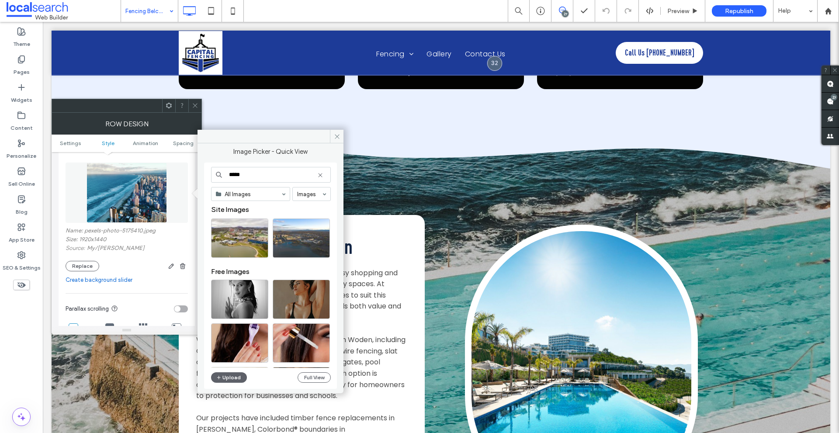
type input "*****"
click at [302, 241] on div "Select" at bounding box center [301, 237] width 57 height 39
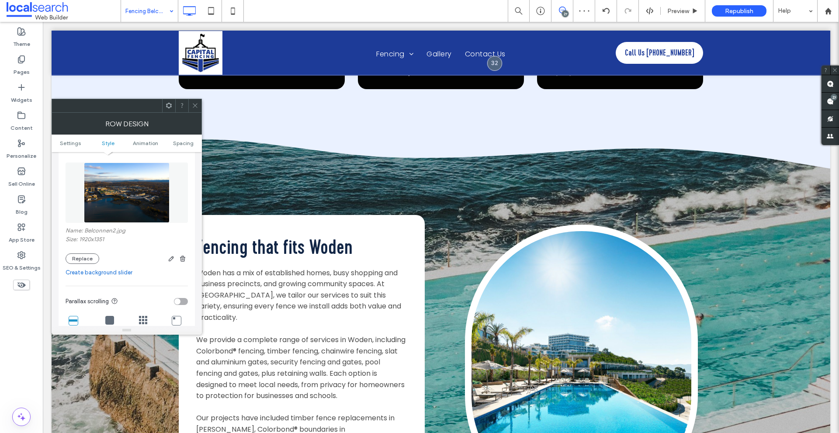
click at [195, 106] on use at bounding box center [195, 106] width 4 height 4
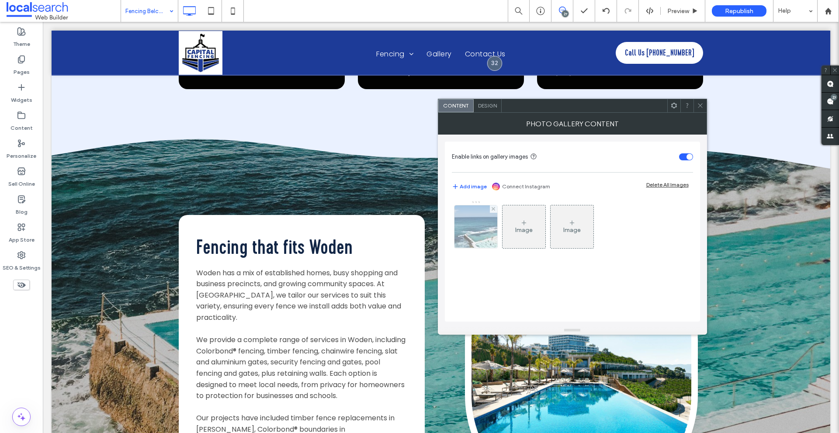
click at [485, 236] on div at bounding box center [475, 226] width 43 height 43
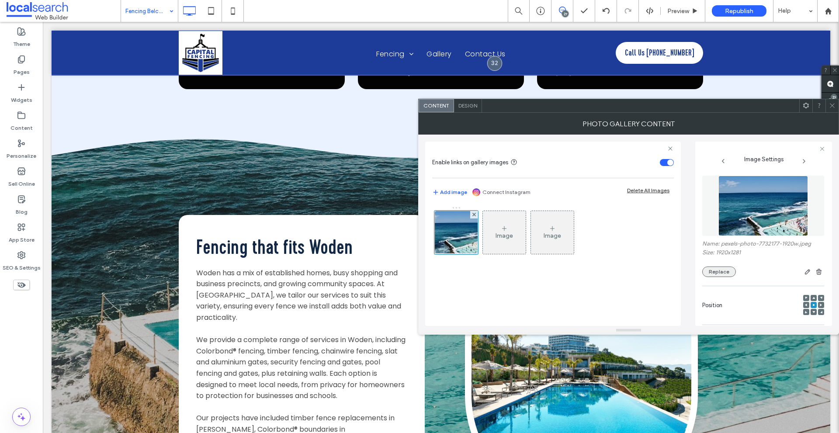
click at [732, 271] on button "Replace" at bounding box center [719, 271] width 34 height 10
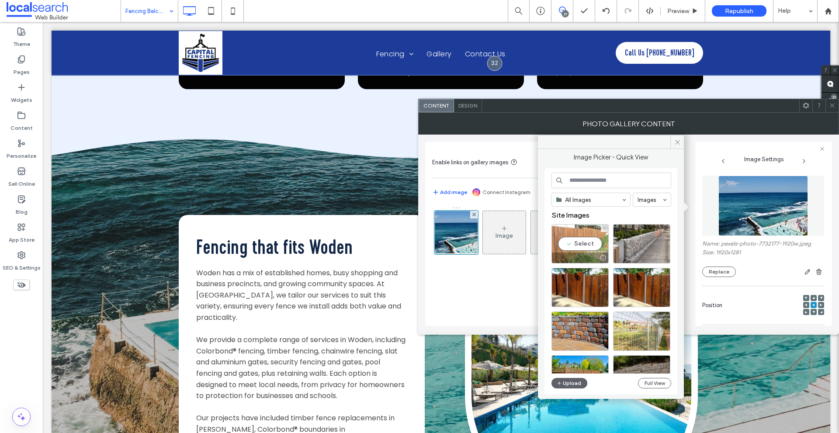
click at [577, 245] on div "Select" at bounding box center [579, 243] width 57 height 39
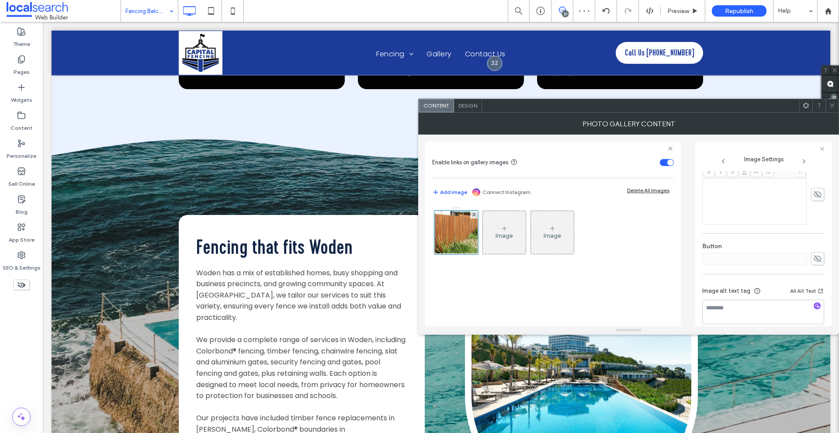
scroll to position [249, 0]
click at [831, 106] on icon at bounding box center [832, 105] width 7 height 7
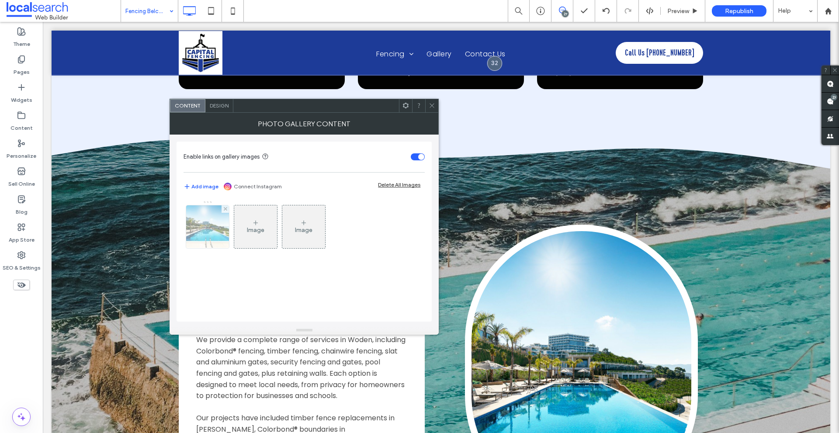
click at [201, 222] on img at bounding box center [208, 226] width 64 height 43
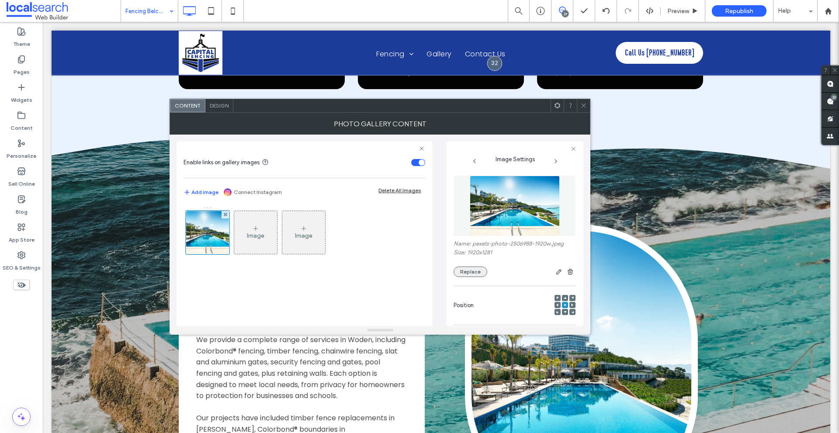
click at [464, 273] on button "Replace" at bounding box center [470, 271] width 34 height 10
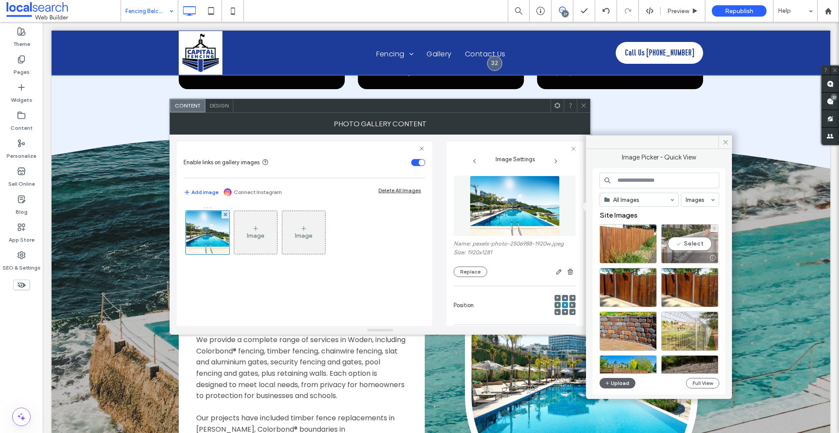
click at [704, 246] on div "Select" at bounding box center [689, 243] width 57 height 39
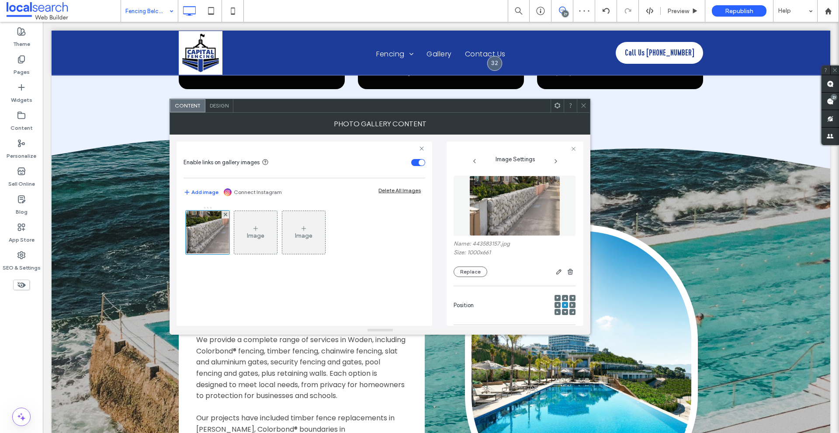
click at [580, 104] on icon at bounding box center [583, 105] width 7 height 7
